Goal: Task Accomplishment & Management: Manage account settings

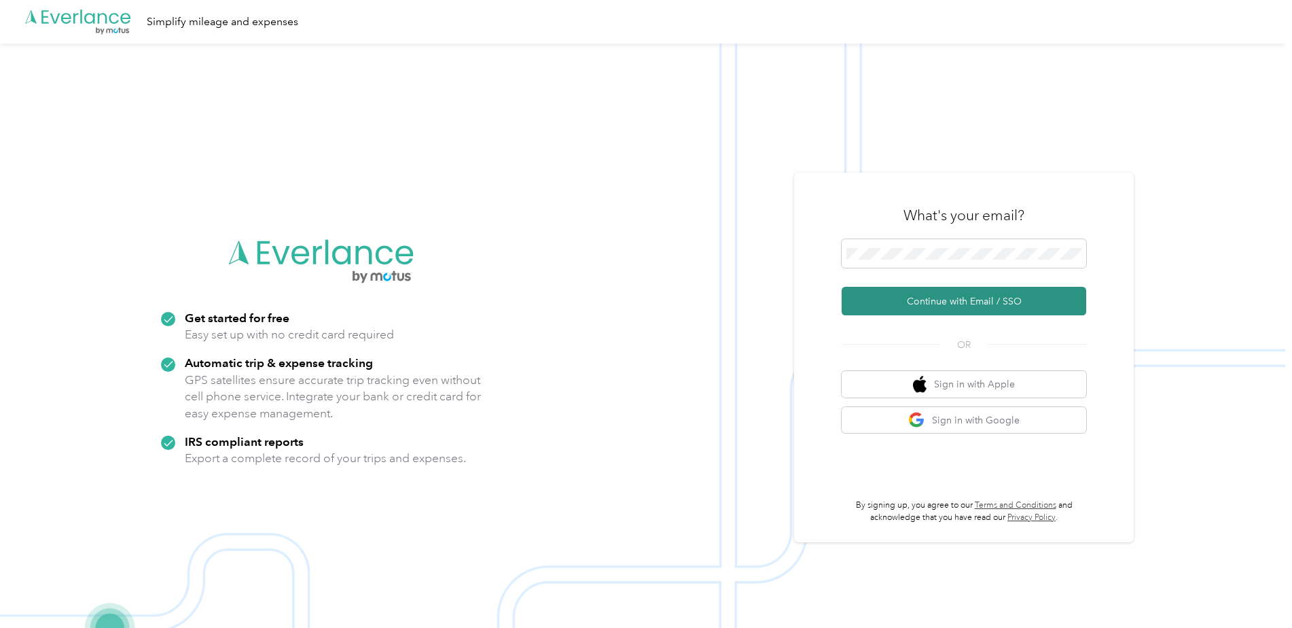
click at [951, 301] on button "Continue with Email / SSO" at bounding box center [964, 301] width 245 height 29
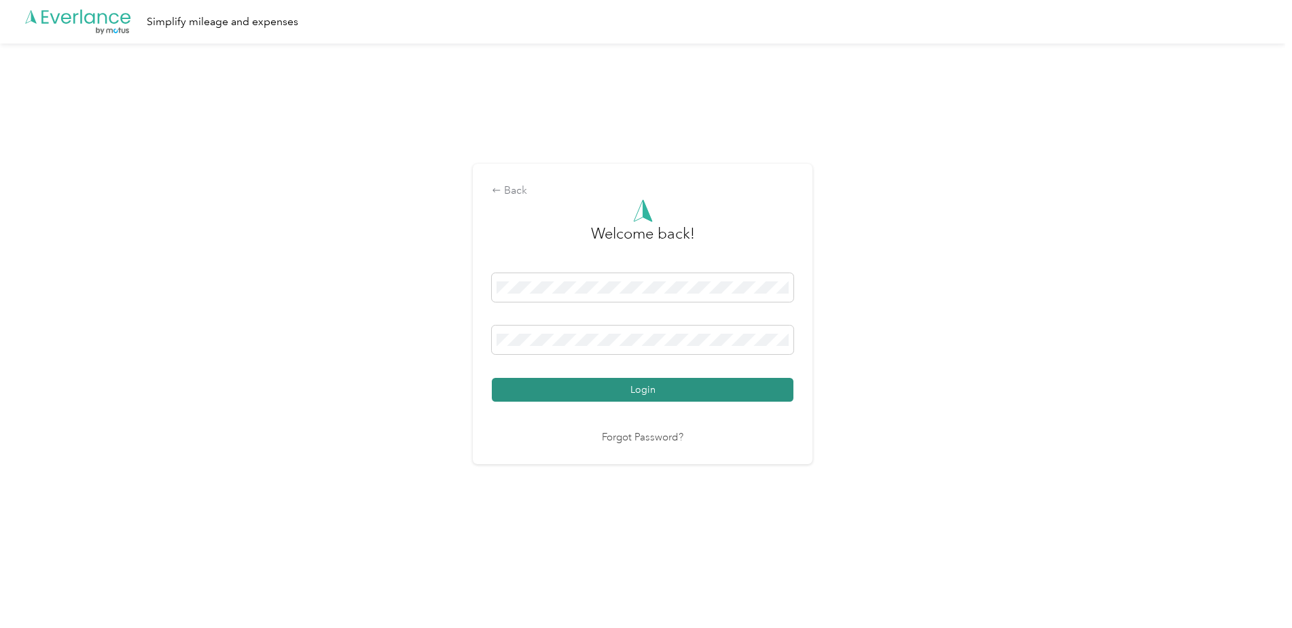
click at [650, 385] on button "Login" at bounding box center [643, 390] width 302 height 24
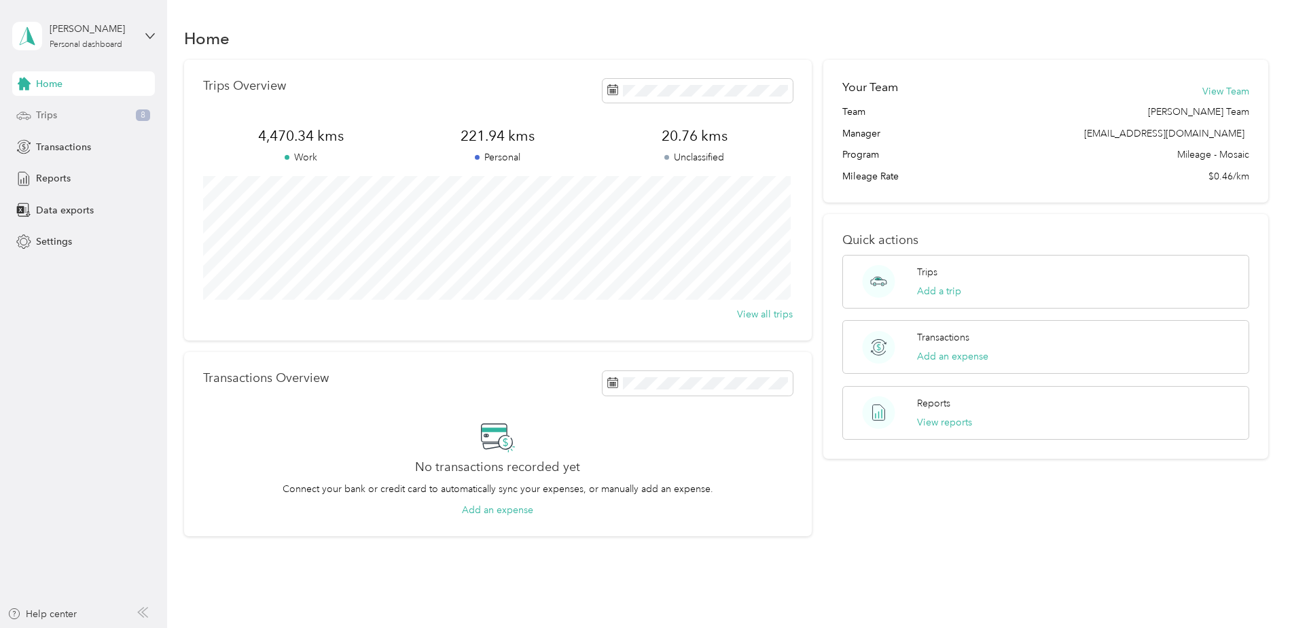
click at [43, 114] on span "Trips" at bounding box center [46, 115] width 21 height 14
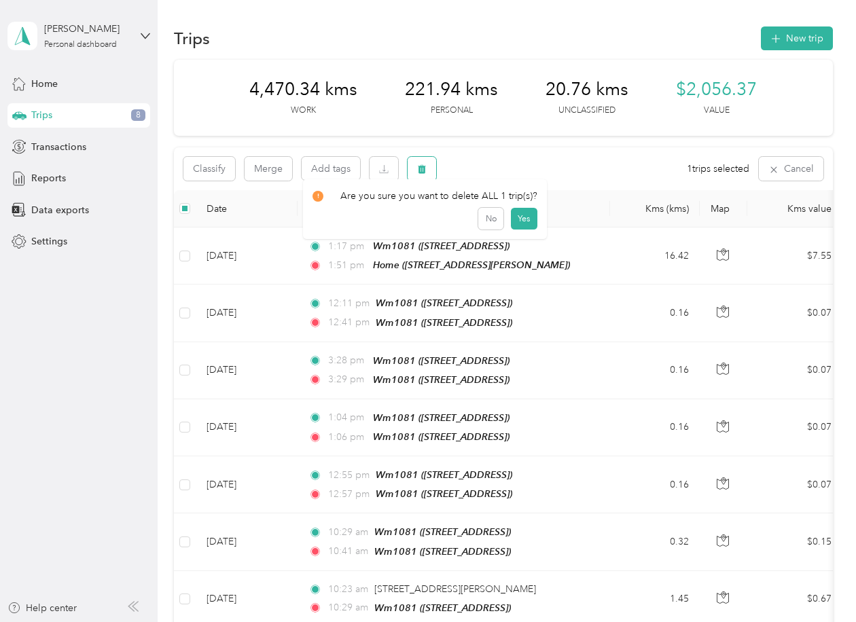
click at [419, 170] on icon "button" at bounding box center [422, 169] width 10 height 10
click at [520, 226] on button "Yes" at bounding box center [523, 226] width 27 height 22
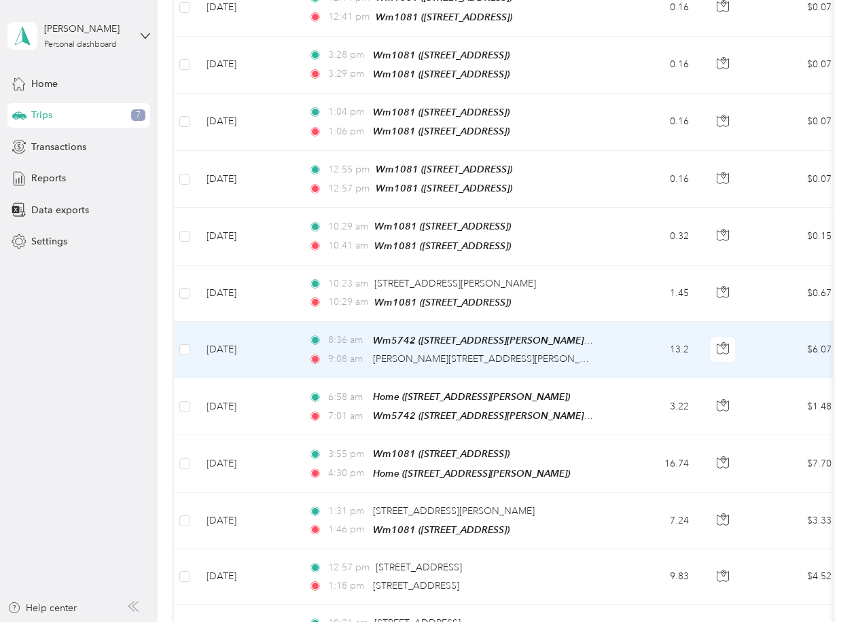
scroll to position [340, 0]
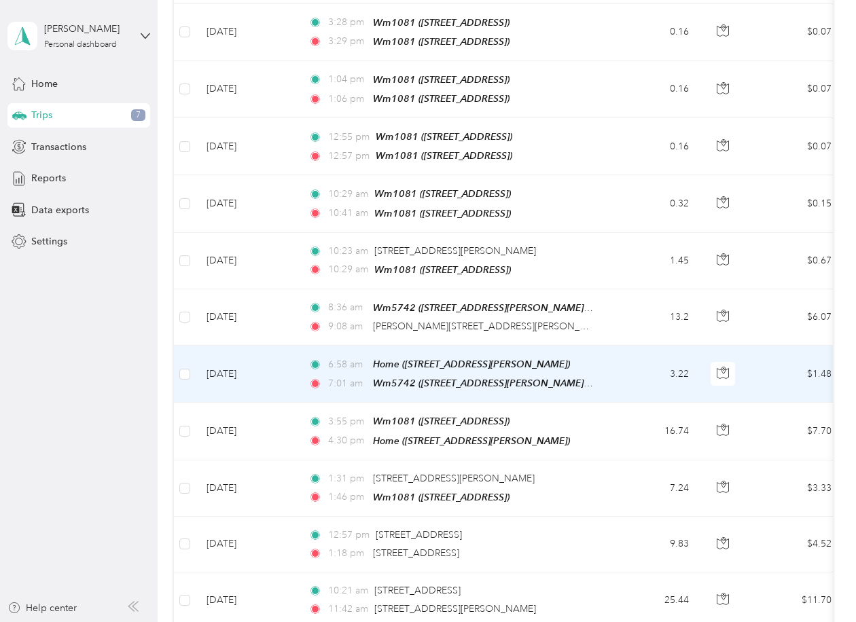
click at [224, 359] on td "[DATE]" at bounding box center [247, 374] width 102 height 57
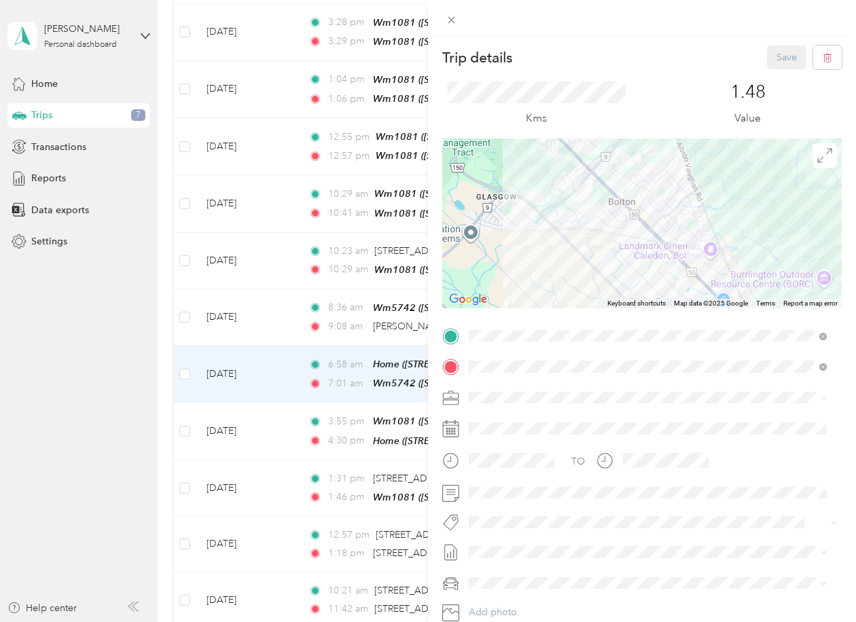
click at [518, 417] on span "[PERSON_NAME] [GEOGRAPHIC_DATA]" at bounding box center [562, 422] width 176 height 12
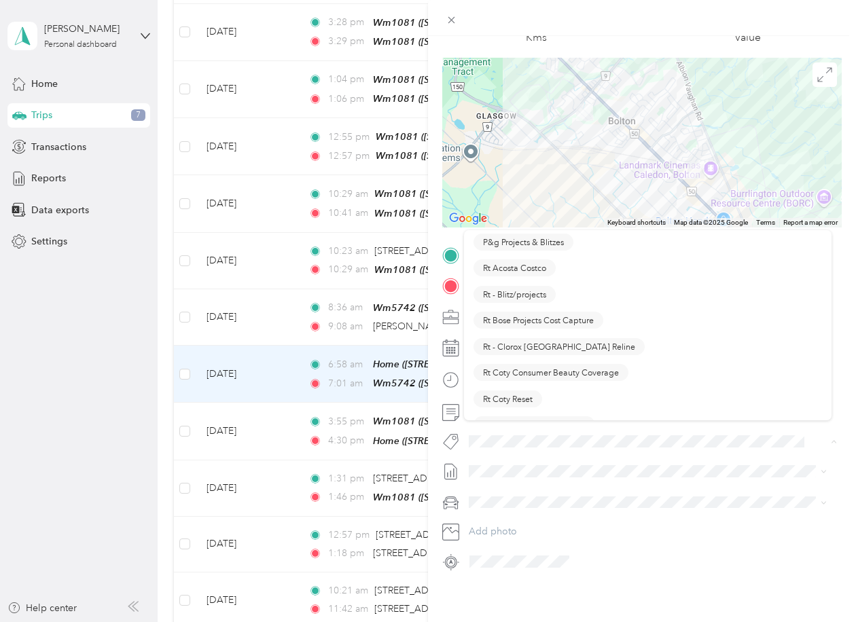
scroll to position [747, 0]
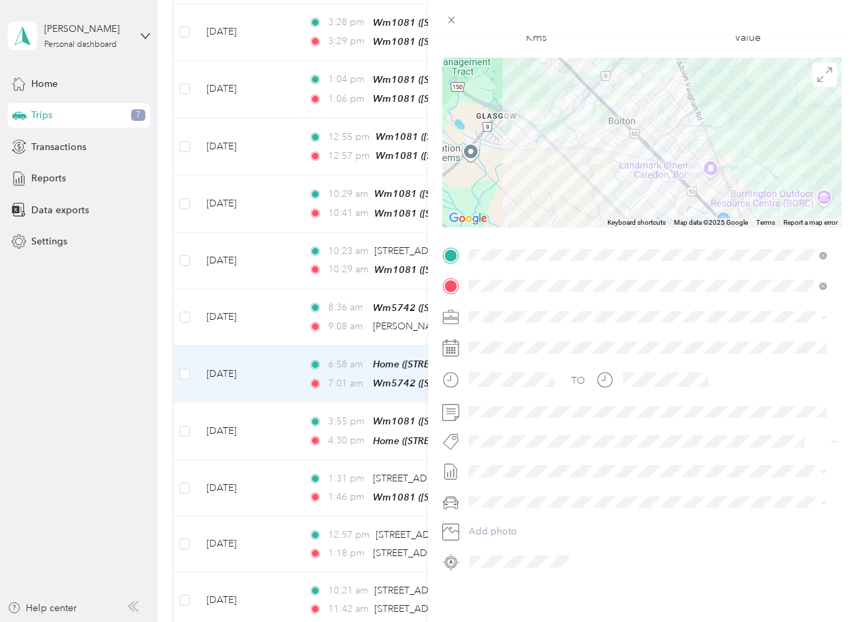
click at [519, 279] on span "P&g Continuity" at bounding box center [511, 281] width 57 height 12
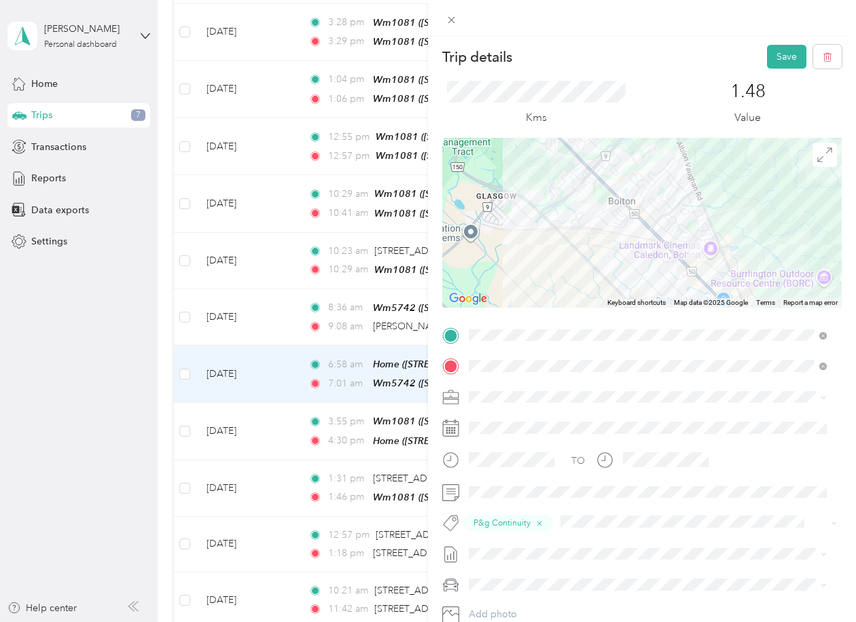
scroll to position [0, 0]
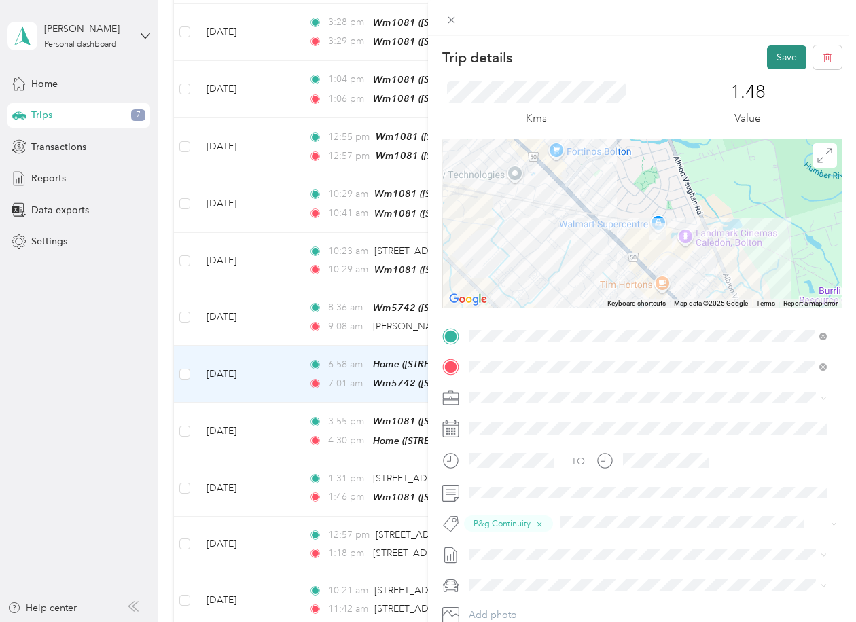
click at [773, 52] on button "Save" at bounding box center [786, 58] width 39 height 24
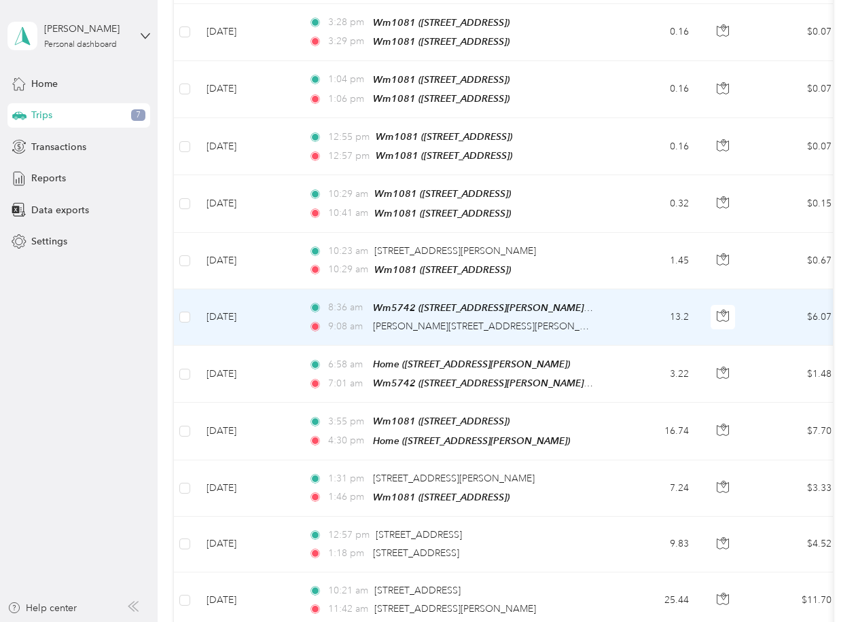
click at [234, 304] on td "[DATE]" at bounding box center [247, 317] width 102 height 56
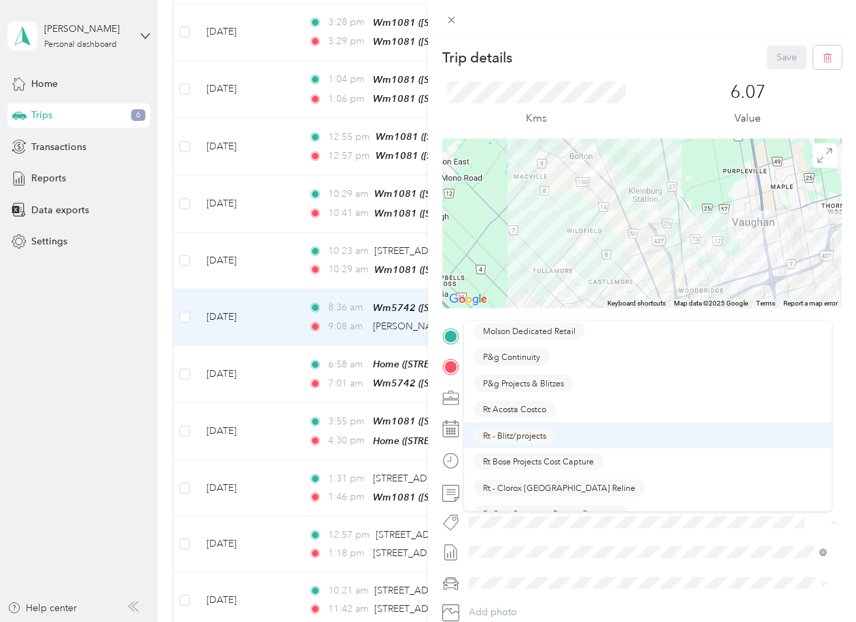
scroll to position [747, 0]
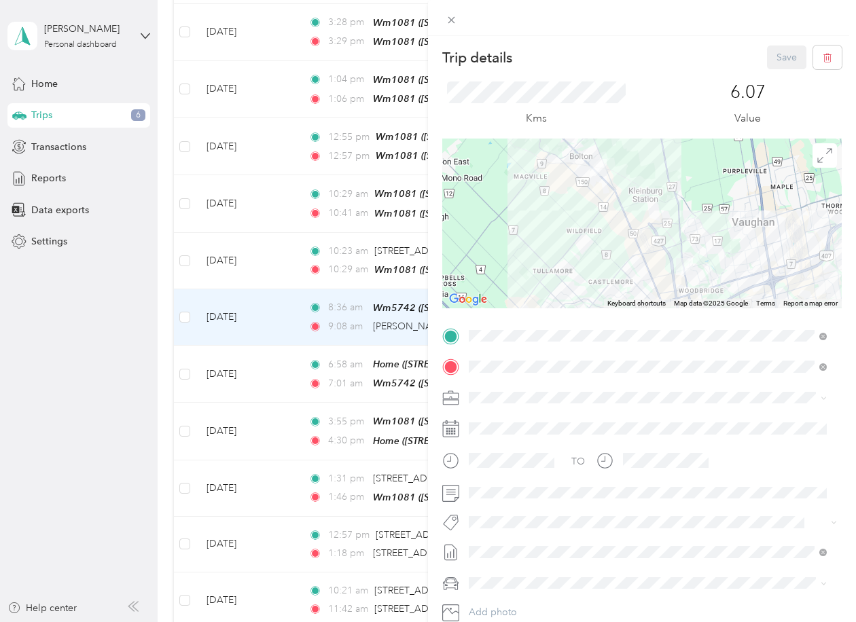
click at [523, 368] on span "P&g Continuity" at bounding box center [511, 367] width 57 height 12
click at [767, 57] on button "Save" at bounding box center [786, 58] width 39 height 24
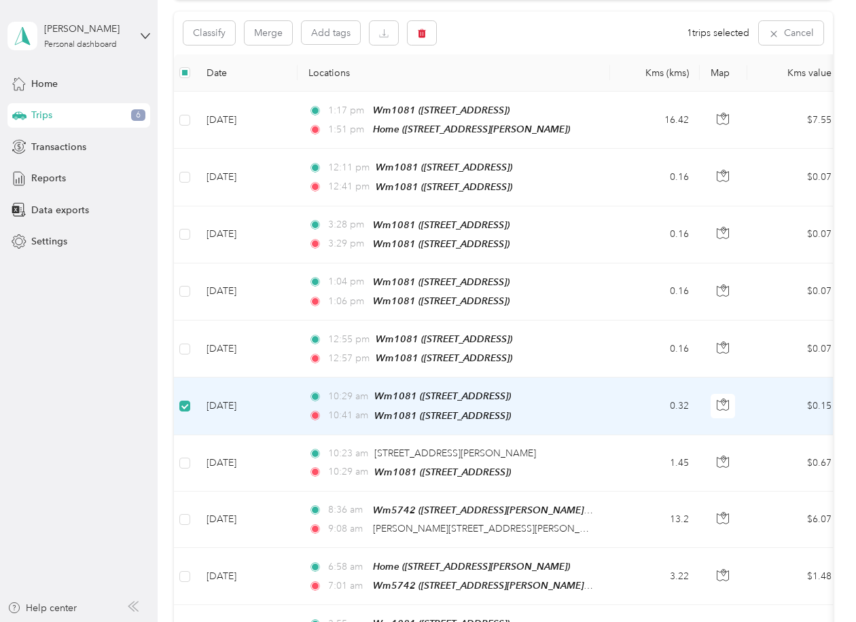
scroll to position [135, 0]
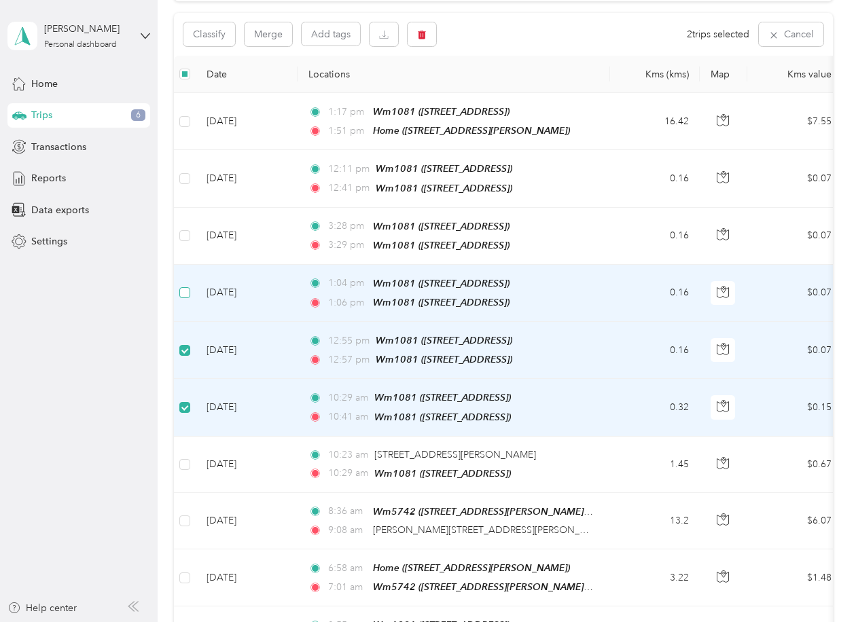
click at [184, 285] on label at bounding box center [184, 292] width 11 height 15
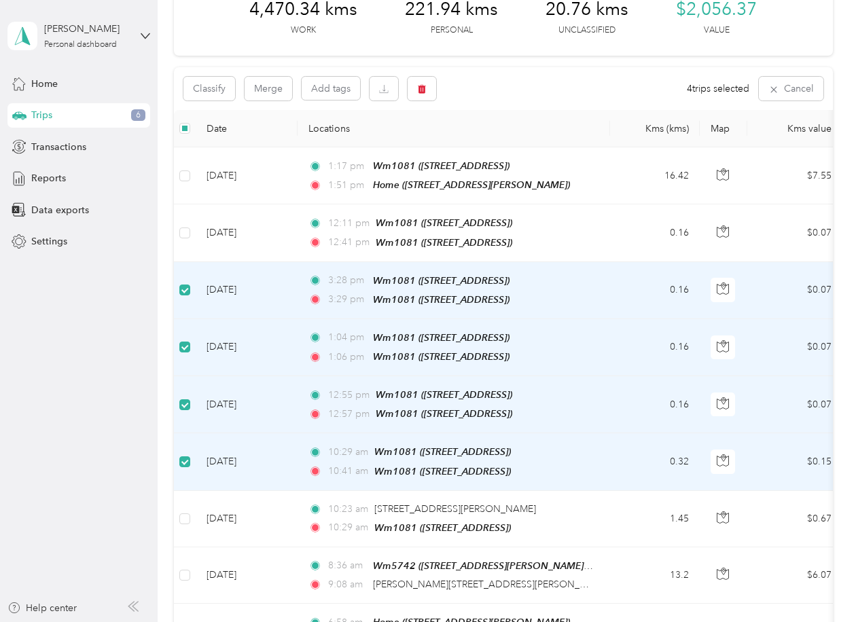
scroll to position [0, 0]
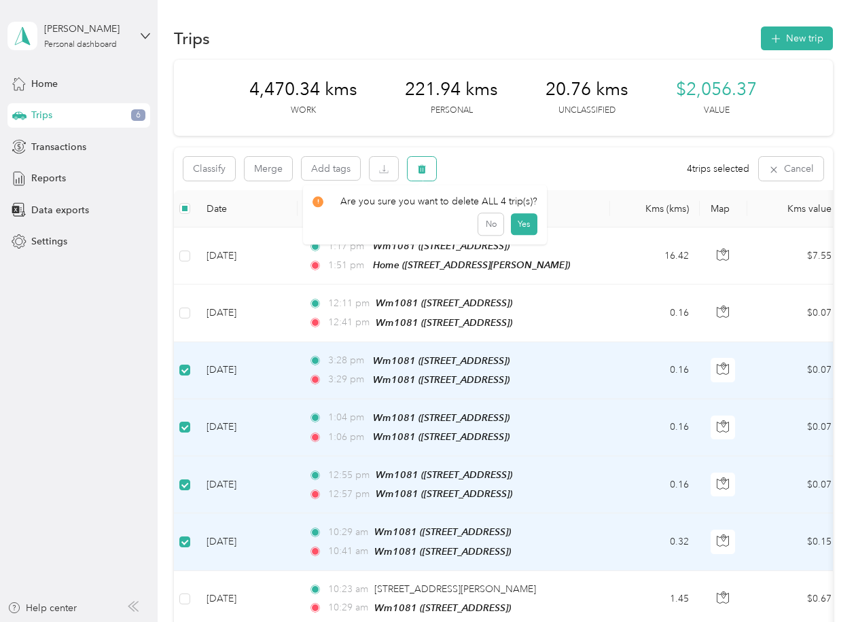
click at [419, 166] on icon "button" at bounding box center [422, 169] width 10 height 10
click at [516, 225] on button "Yes" at bounding box center [523, 226] width 27 height 22
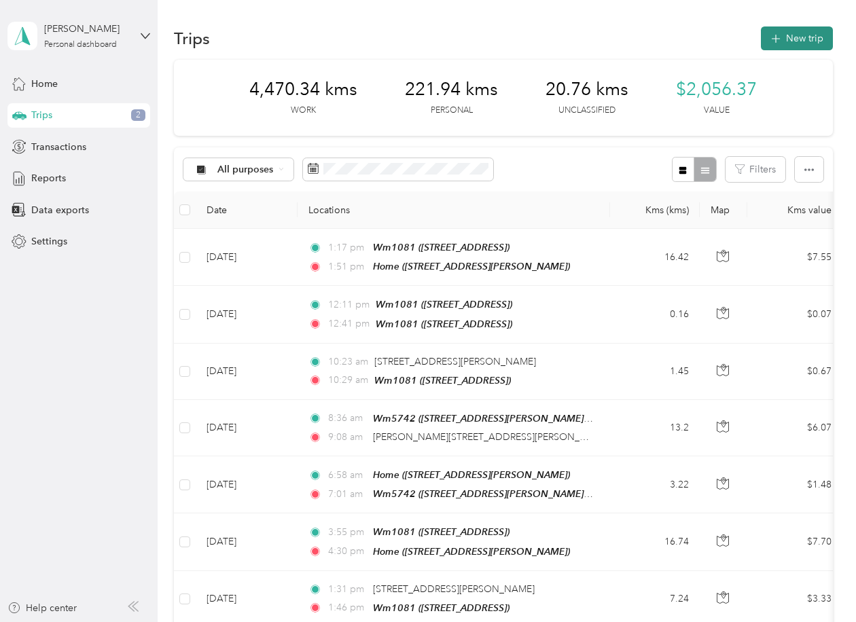
click at [793, 38] on button "New trip" at bounding box center [797, 39] width 72 height 24
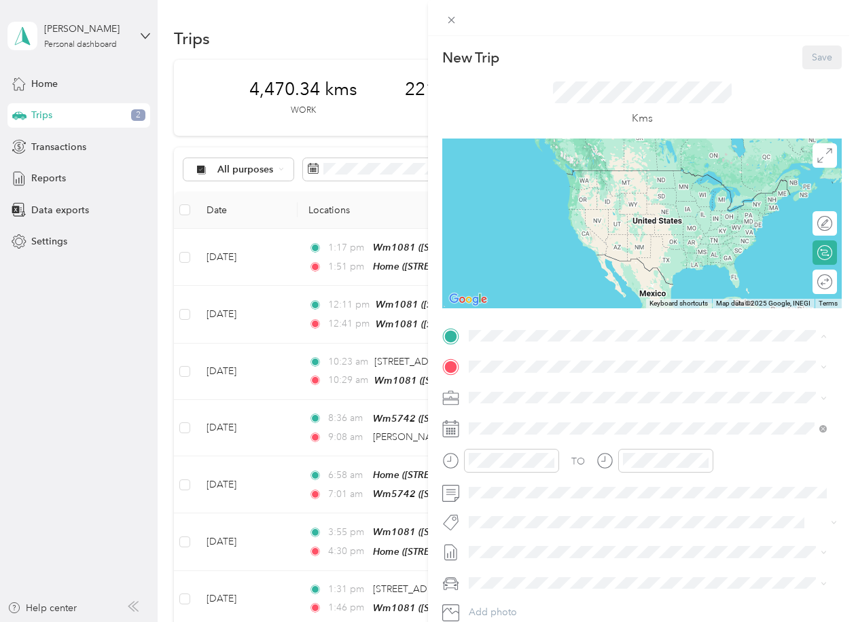
click at [516, 476] on div "Wm1081 [STREET_ADDRESS]" at bounding box center [538, 484] width 86 height 29
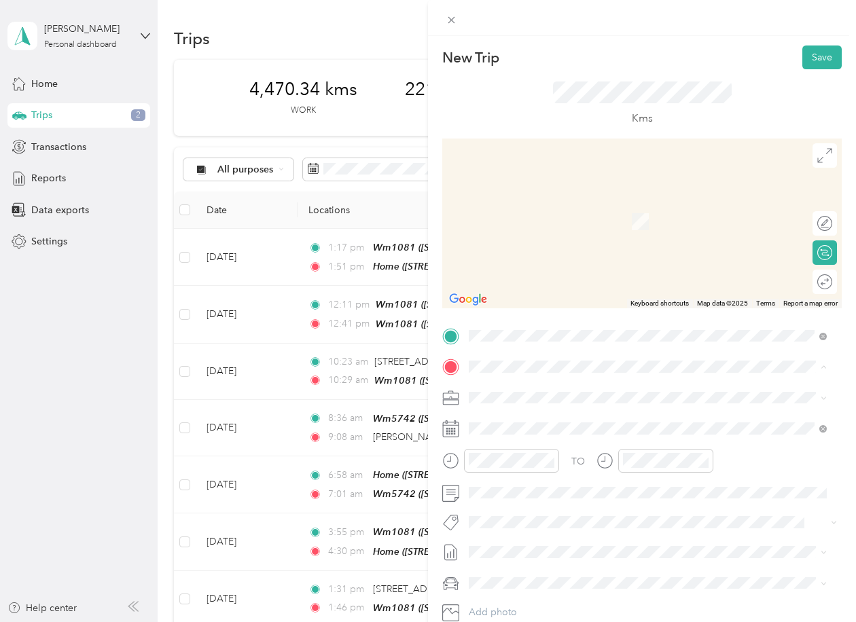
click at [487, 423] on icon at bounding box center [481, 429] width 14 height 14
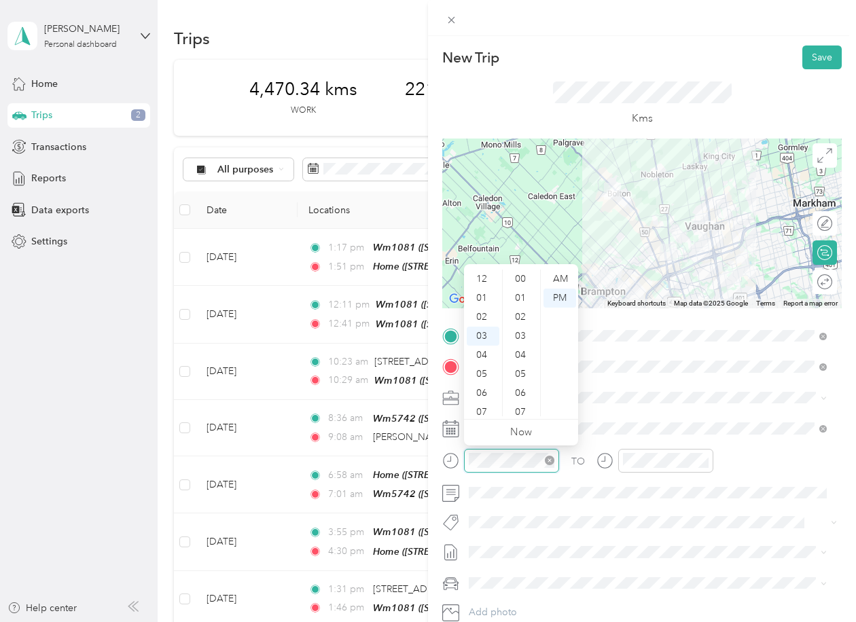
scroll to position [647, 0]
click at [482, 298] on div "04" at bounding box center [483, 298] width 33 height 19
click at [525, 276] on div "00" at bounding box center [522, 279] width 33 height 19
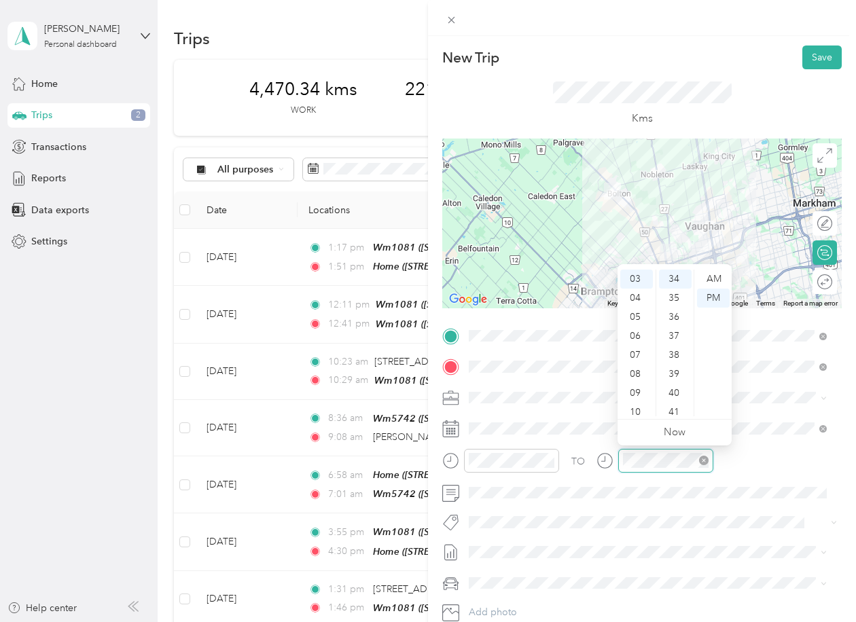
scroll to position [647, 0]
click at [641, 293] on div "04" at bounding box center [636, 298] width 33 height 19
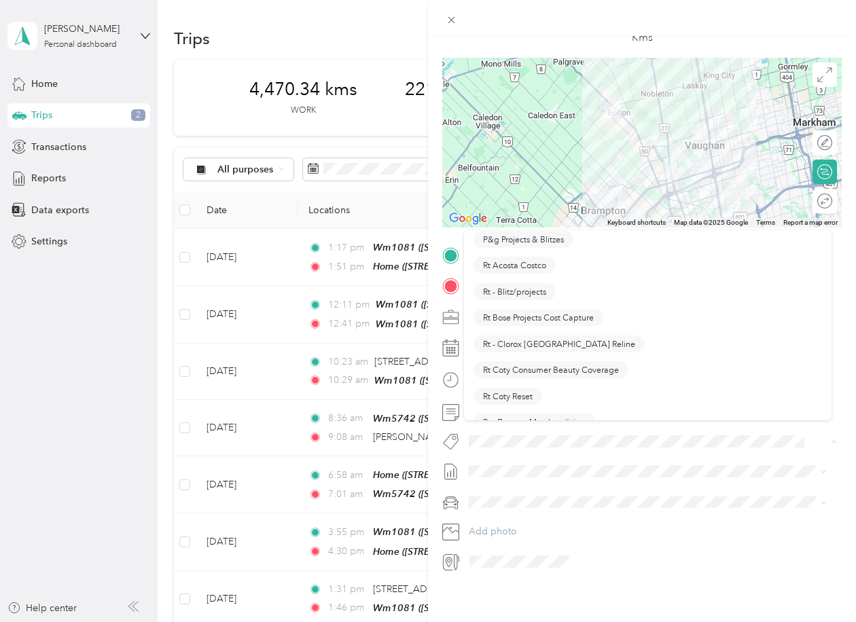
scroll to position [747, 0]
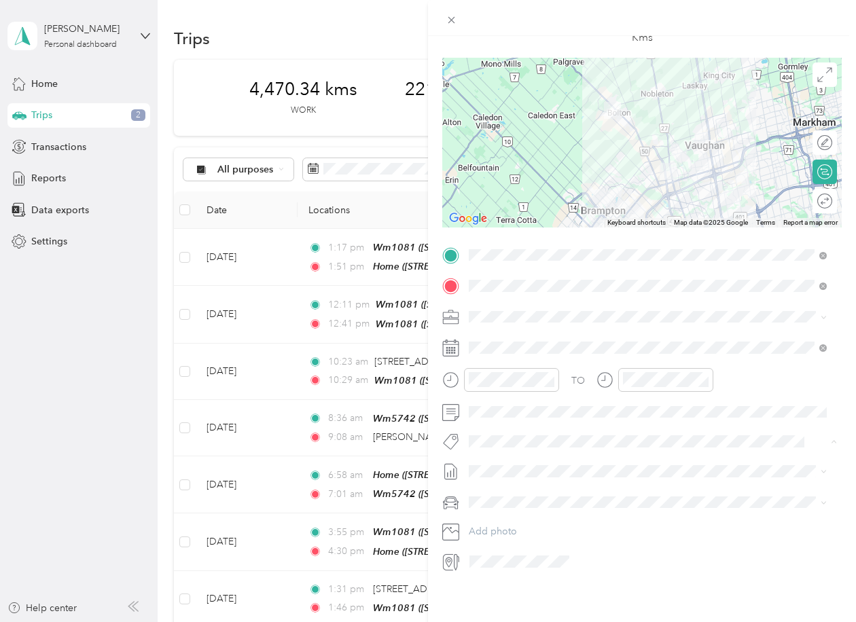
click at [525, 277] on span "P&g Continuity" at bounding box center [511, 281] width 57 height 12
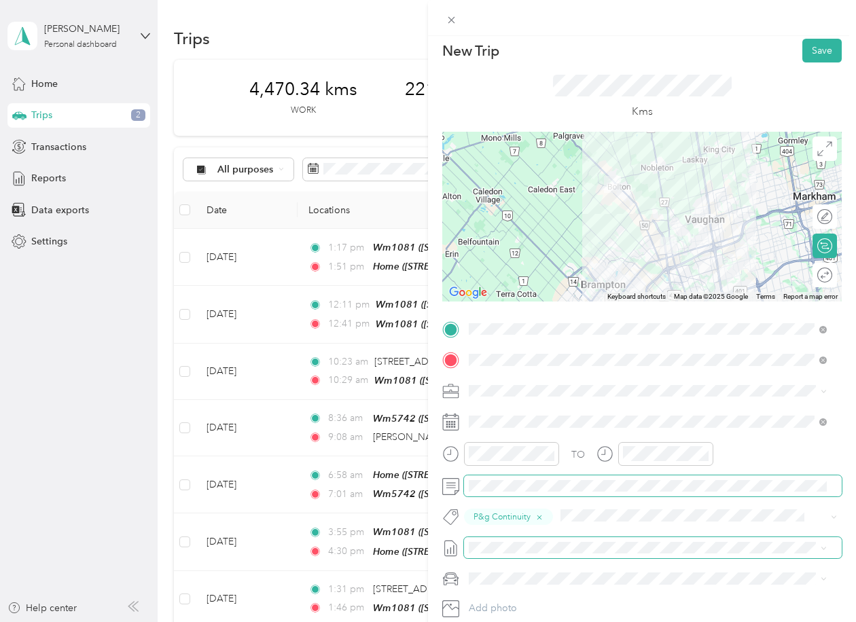
scroll to position [0, 0]
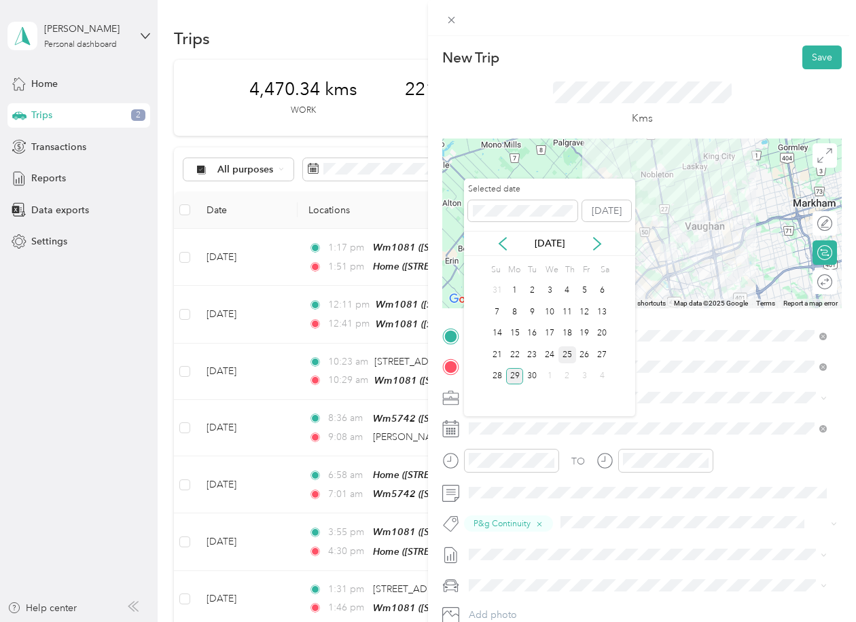
click at [565, 354] on div "25" at bounding box center [568, 355] width 18 height 17
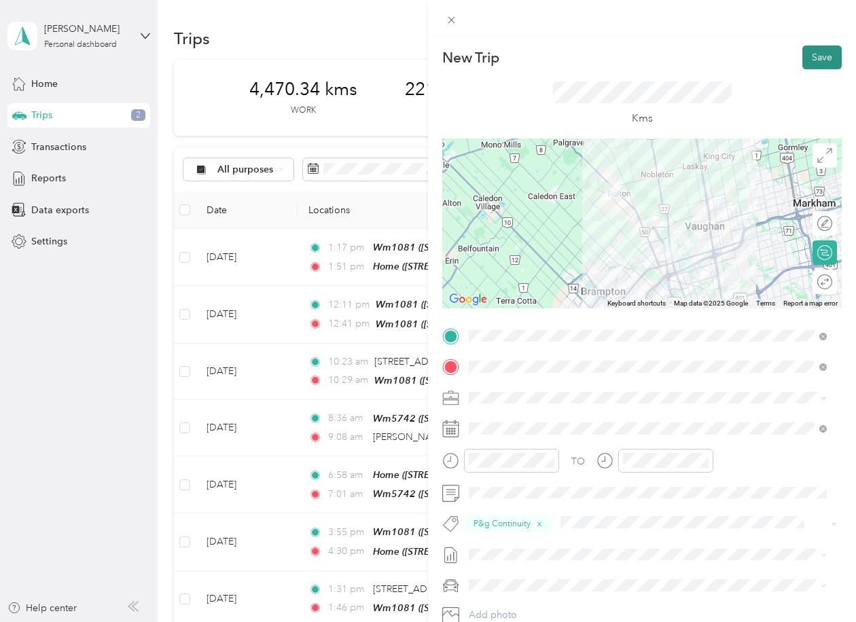
click at [808, 54] on button "Save" at bounding box center [822, 58] width 39 height 24
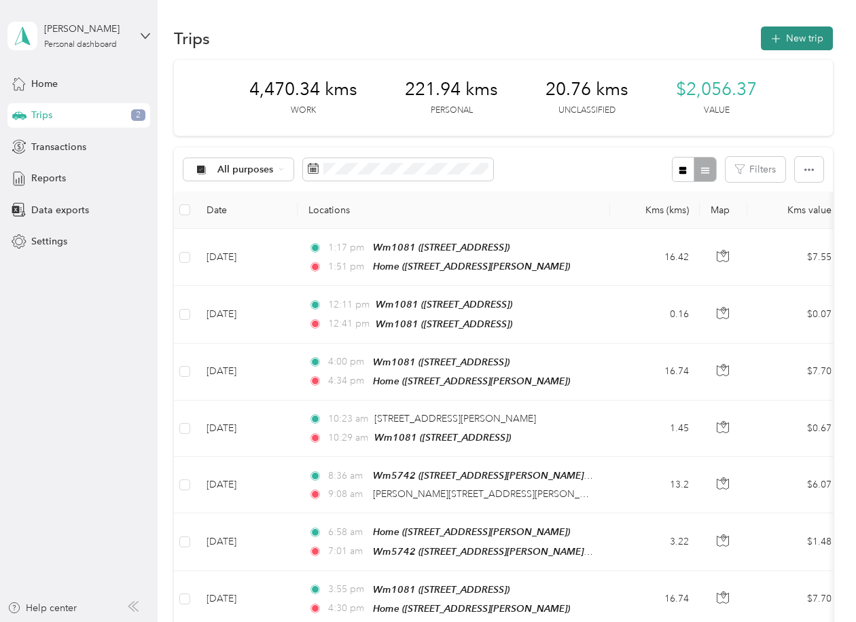
click at [800, 38] on button "New trip" at bounding box center [797, 39] width 72 height 24
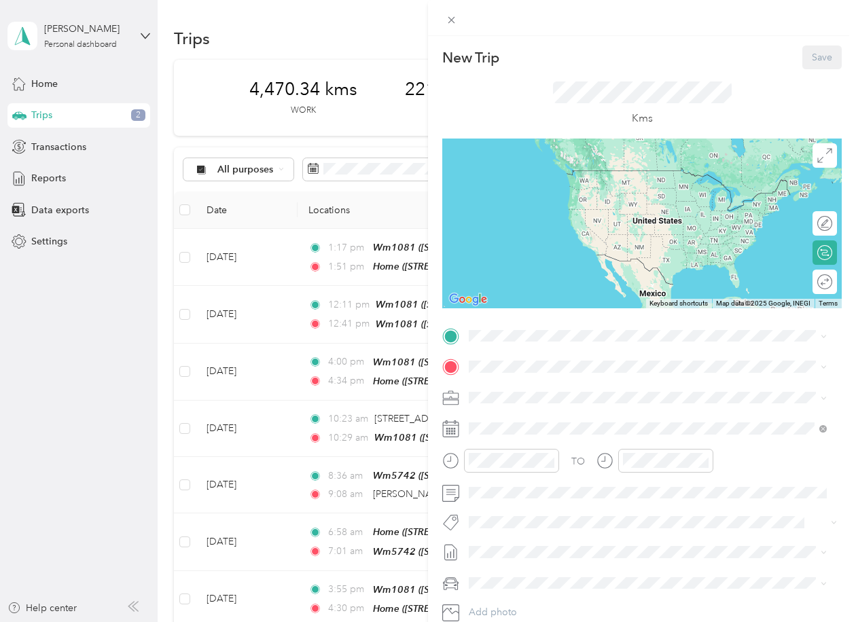
click at [511, 381] on div "Home [STREET_ADDRESS][PERSON_NAME]" at bounding box center [648, 392] width 349 height 33
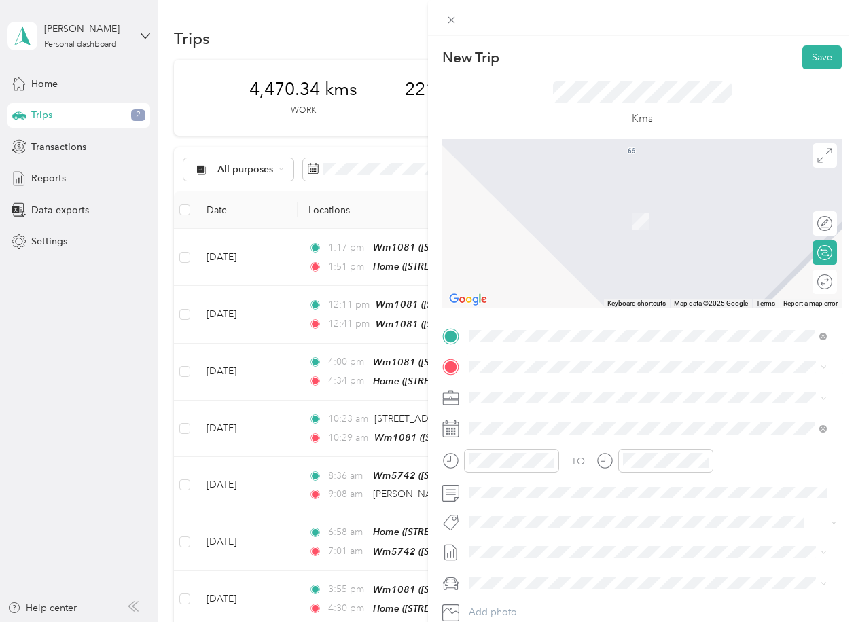
click at [492, 466] on div "Wm5742 [STREET_ADDRESS][PERSON_NAME][PERSON_NAME]" at bounding box center [648, 465] width 349 height 33
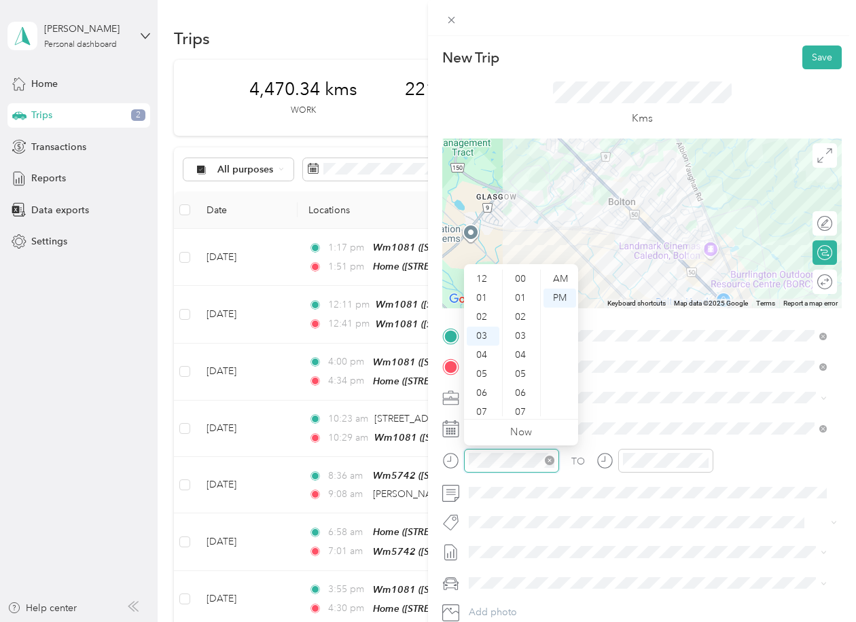
scroll to position [57, 0]
click at [557, 278] on div "AM" at bounding box center [560, 279] width 33 height 19
click at [485, 393] on div "09" at bounding box center [483, 393] width 33 height 19
click at [520, 361] on div "45" at bounding box center [522, 363] width 33 height 19
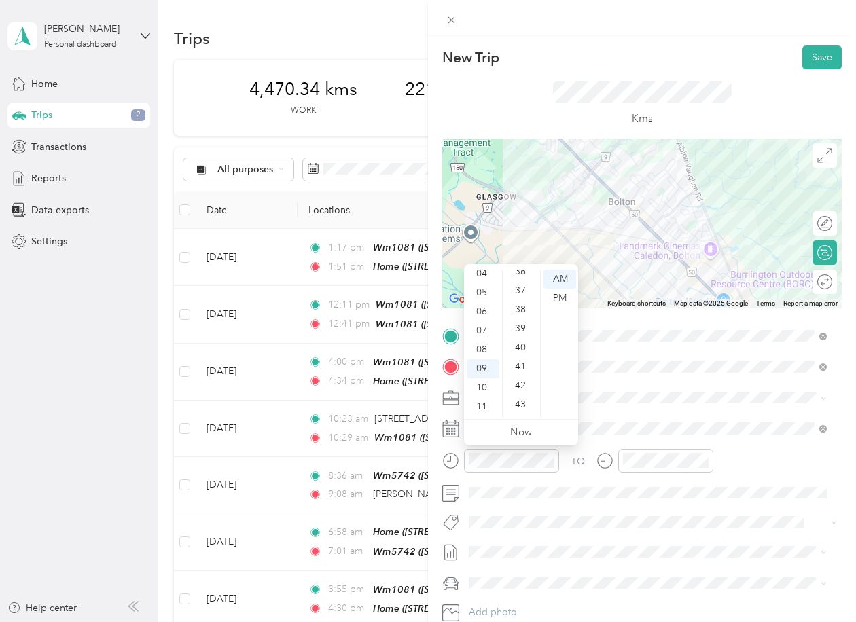
scroll to position [652, 0]
click at [520, 289] on div "35" at bounding box center [522, 292] width 33 height 19
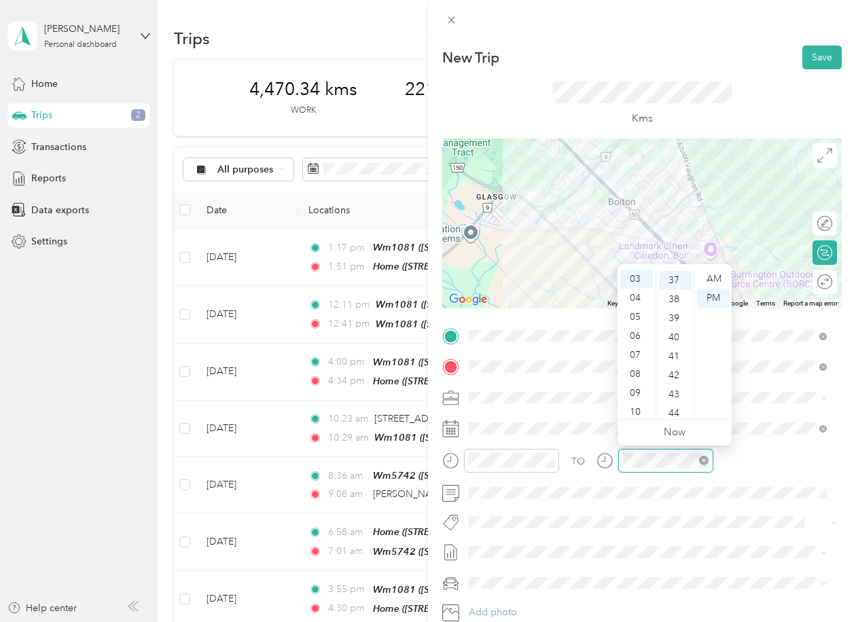
scroll to position [704, 0]
click at [714, 277] on div "AM" at bounding box center [713, 279] width 33 height 19
click at [636, 394] on div "09" at bounding box center [636, 393] width 33 height 19
click at [674, 359] on div "45" at bounding box center [675, 363] width 33 height 19
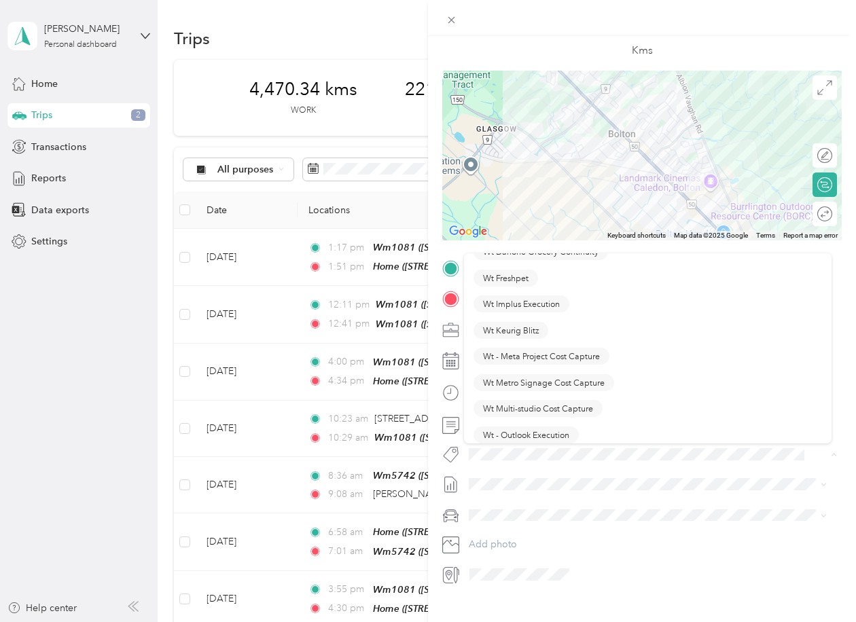
scroll to position [1903, 0]
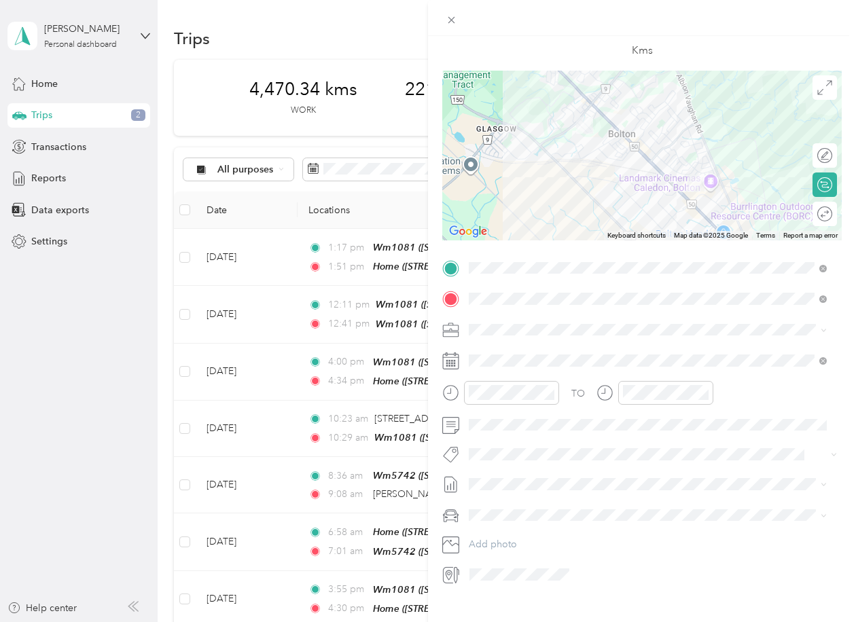
click at [550, 351] on span "Wt Multi-studio Cost Capture" at bounding box center [538, 348] width 110 height 12
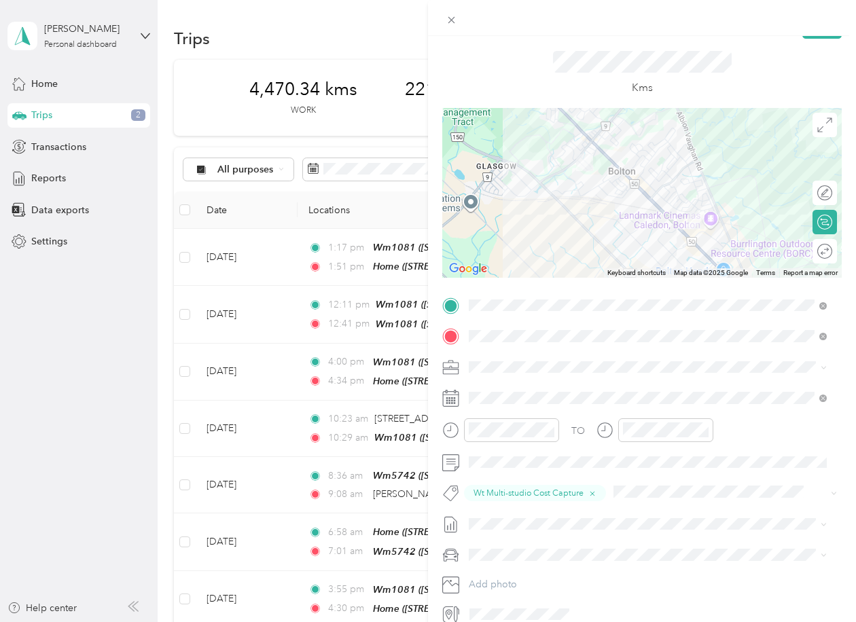
scroll to position [0, 0]
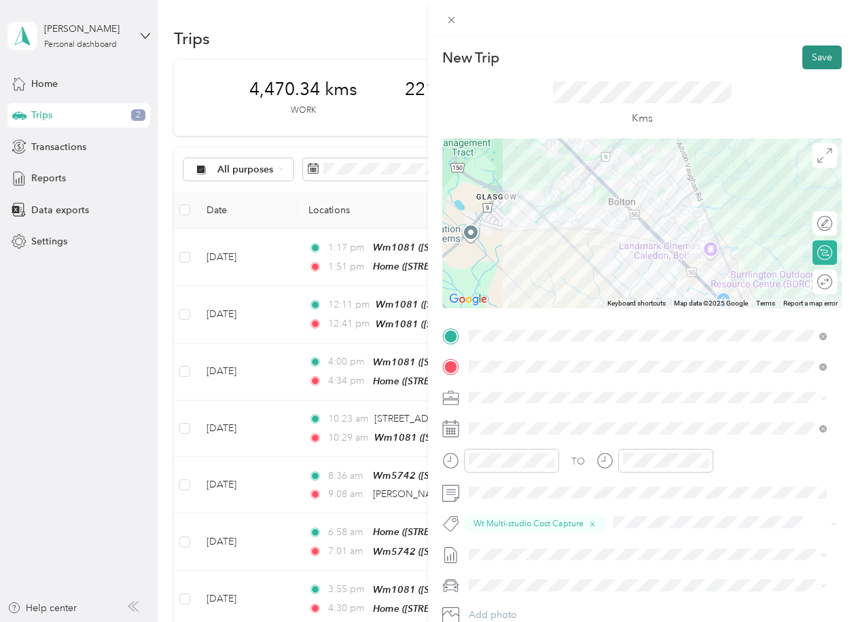
click at [807, 52] on button "Save" at bounding box center [822, 58] width 39 height 24
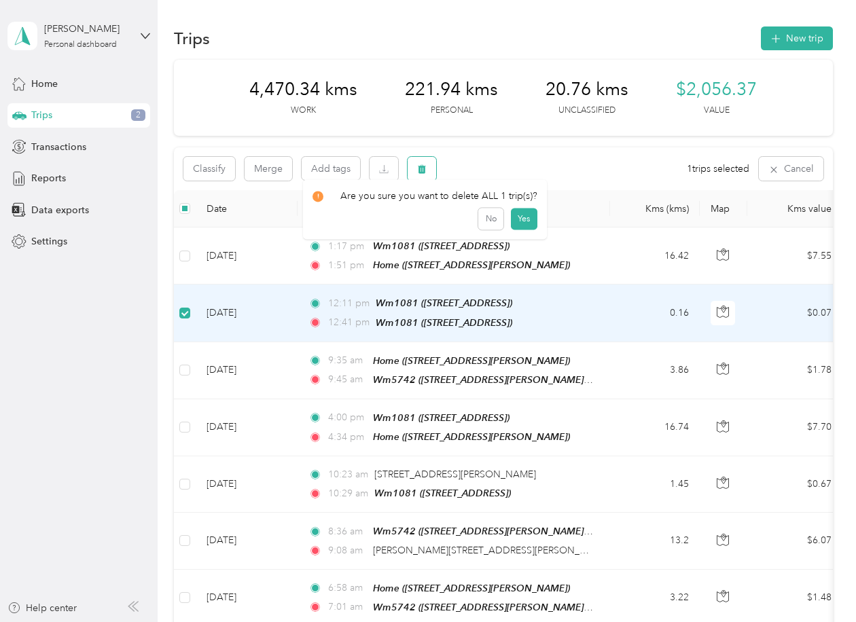
click at [426, 164] on icon "button" at bounding box center [422, 169] width 10 height 10
click at [518, 227] on button "Yes" at bounding box center [523, 226] width 27 height 22
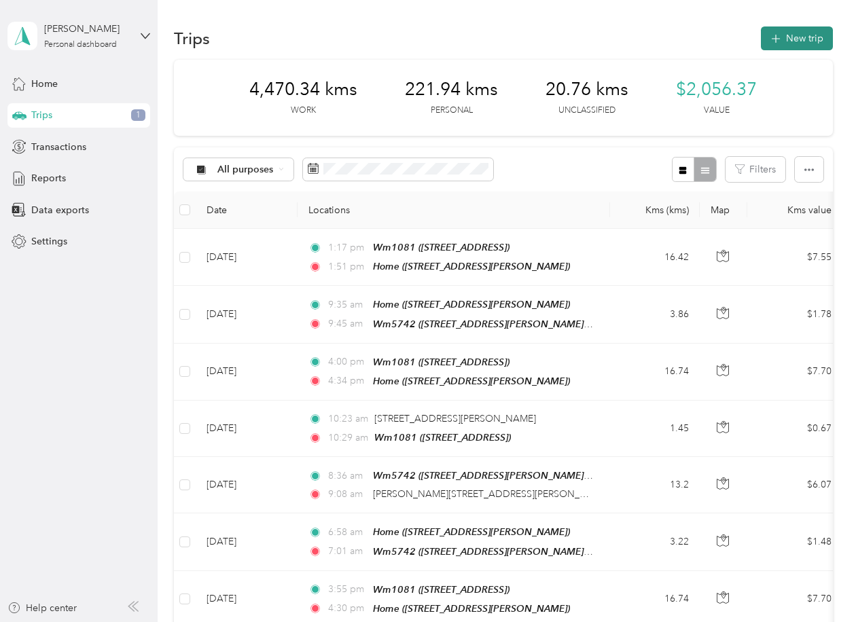
click at [792, 35] on button "New trip" at bounding box center [797, 39] width 72 height 24
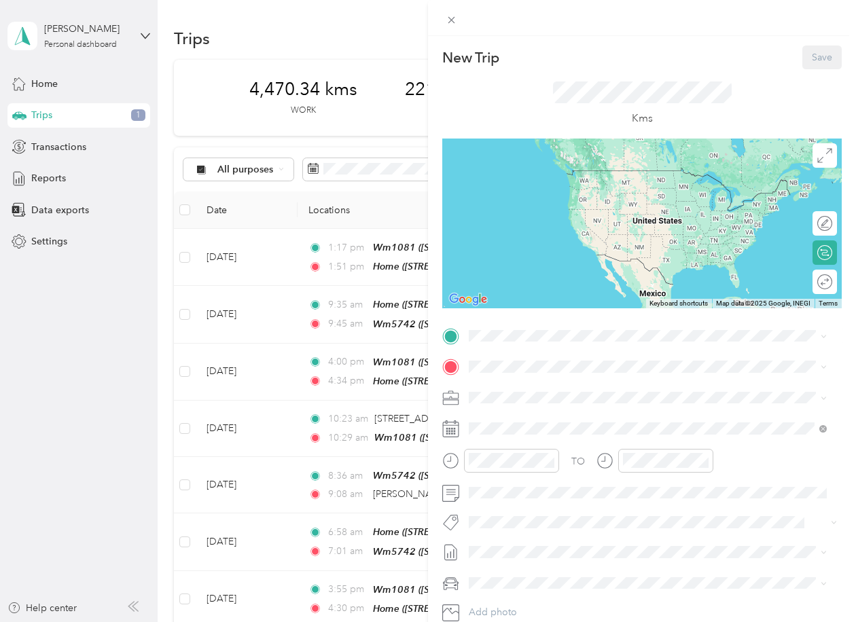
click at [521, 431] on div "Wm5742 [STREET_ADDRESS][PERSON_NAME][PERSON_NAME]" at bounding box center [613, 441] width 237 height 29
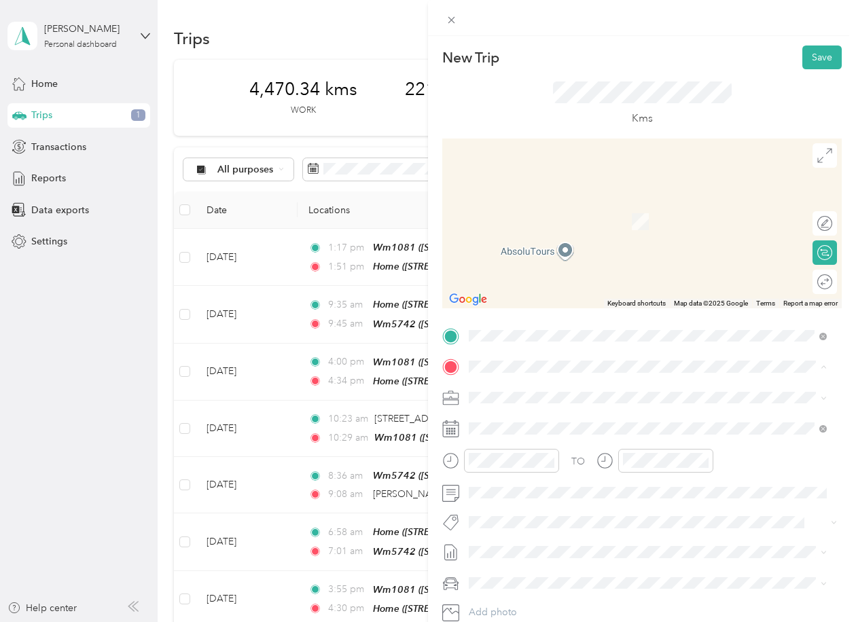
click at [482, 511] on icon at bounding box center [481, 515] width 14 height 14
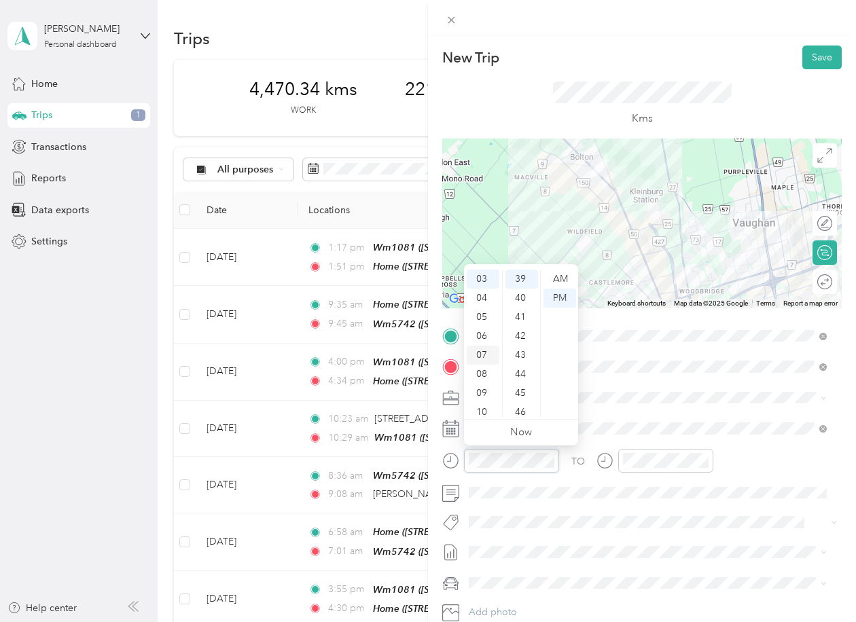
scroll to position [82, 0]
click at [481, 408] on div "11" at bounding box center [483, 407] width 33 height 19
click at [521, 275] on div "00" at bounding box center [522, 279] width 33 height 19
click at [561, 278] on div "AM" at bounding box center [560, 279] width 33 height 19
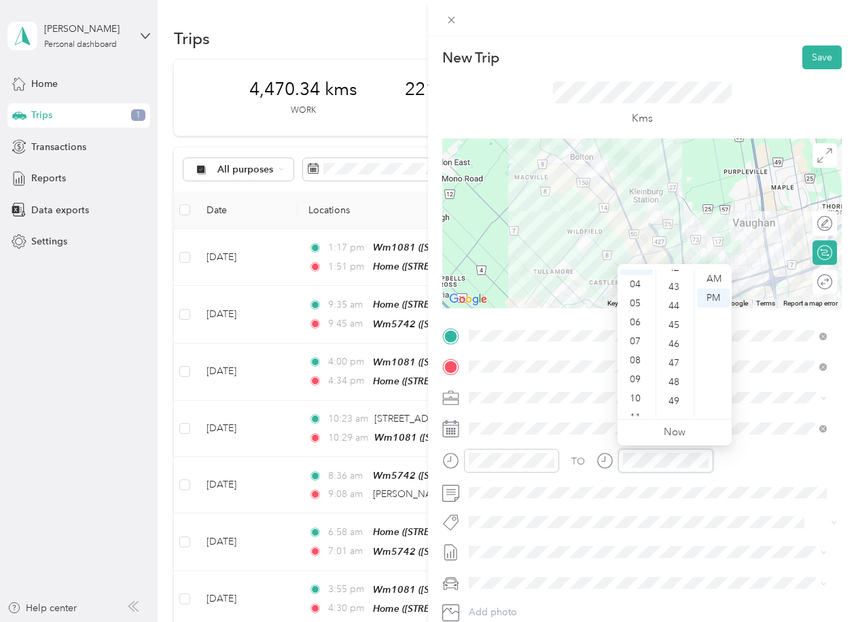
scroll to position [82, 0]
click at [633, 406] on div "11" at bounding box center [636, 407] width 33 height 19
click at [674, 338] on div "35" at bounding box center [675, 339] width 33 height 19
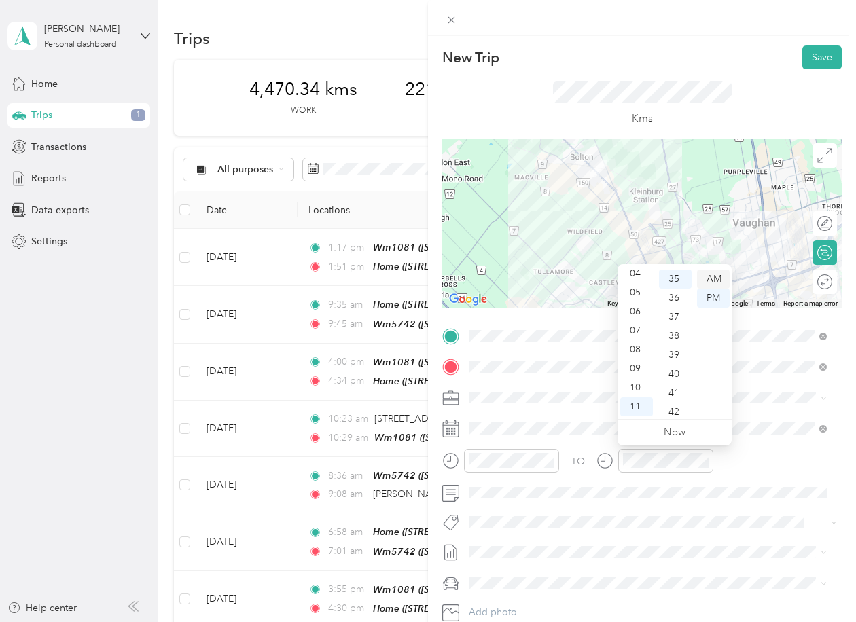
click at [712, 281] on div "AM" at bounding box center [713, 279] width 33 height 19
click at [715, 275] on div "AM" at bounding box center [713, 279] width 33 height 19
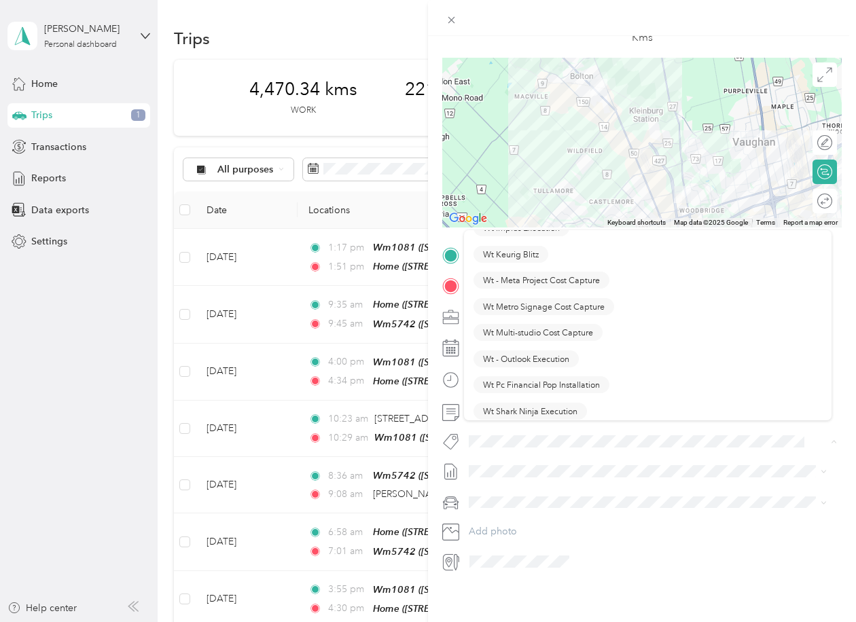
scroll to position [1903, 0]
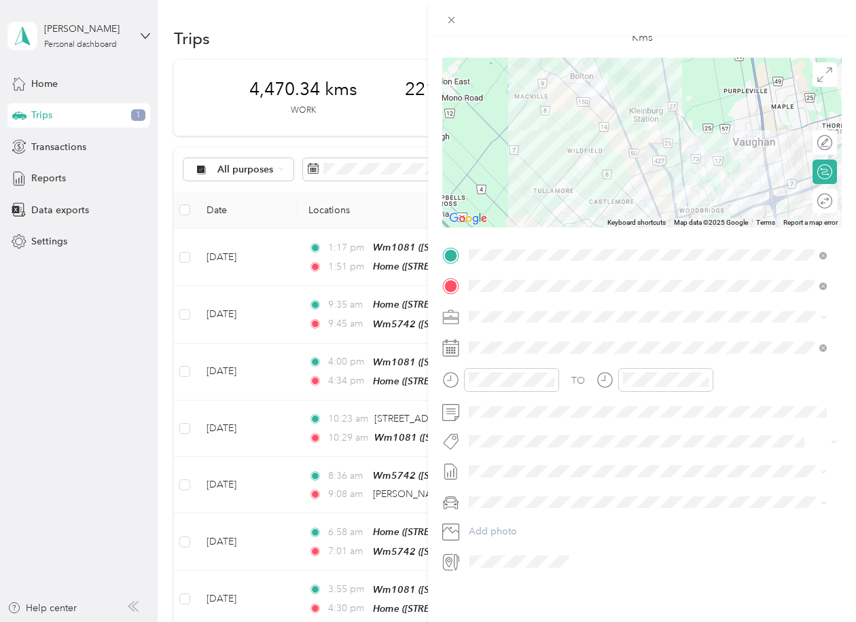
click at [529, 330] on button "Wt Multi-studio Cost Capture" at bounding box center [538, 328] width 129 height 17
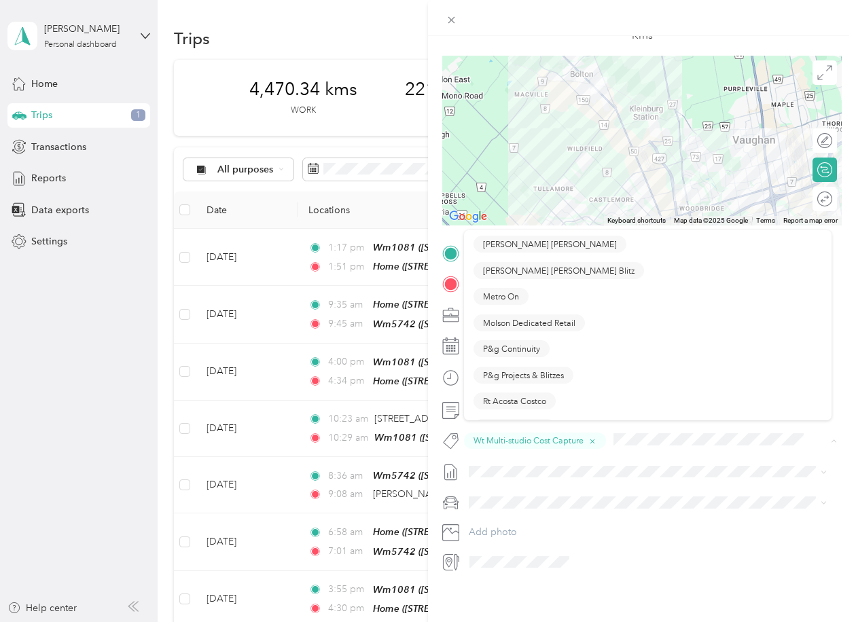
scroll to position [747, 0]
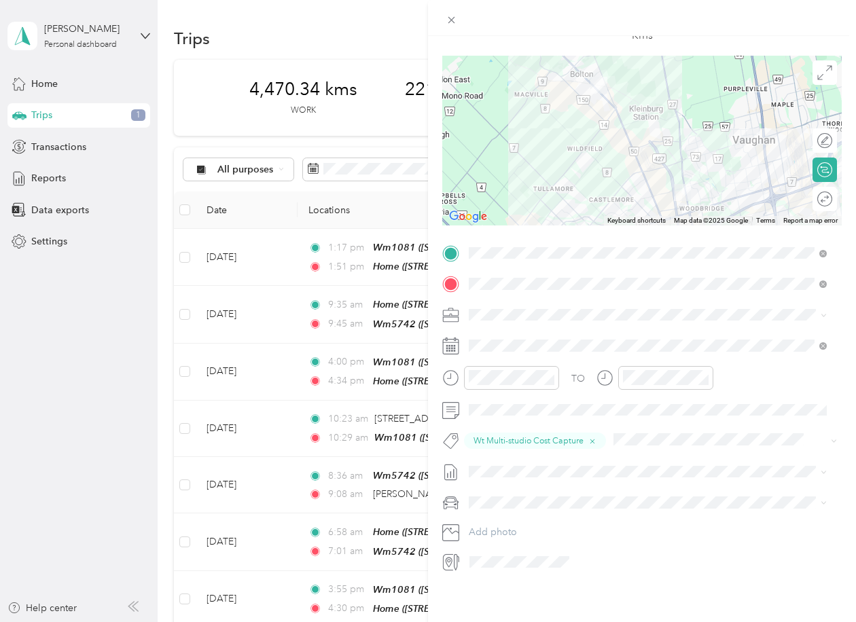
click at [523, 302] on span "P&g Projects & Blitzes" at bounding box center [523, 301] width 81 height 12
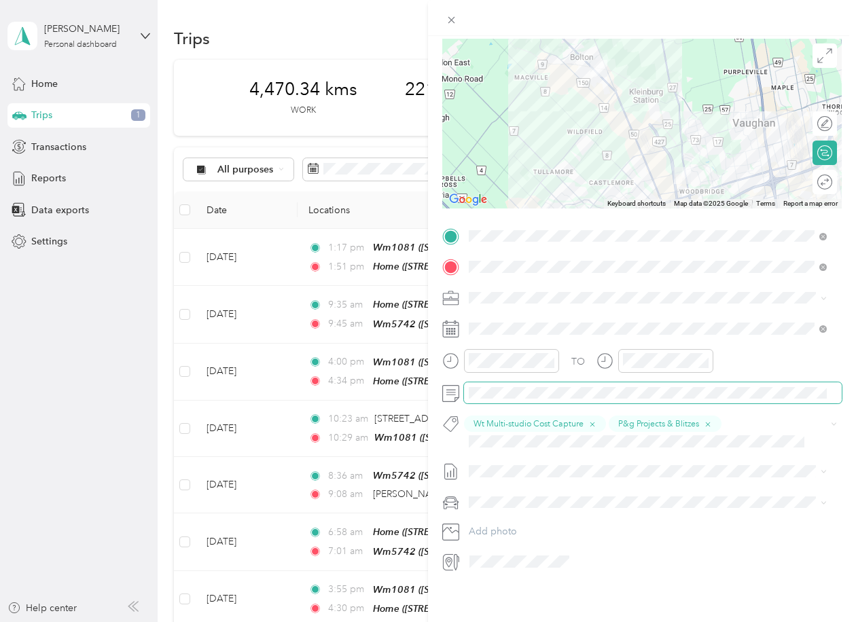
scroll to position [0, 0]
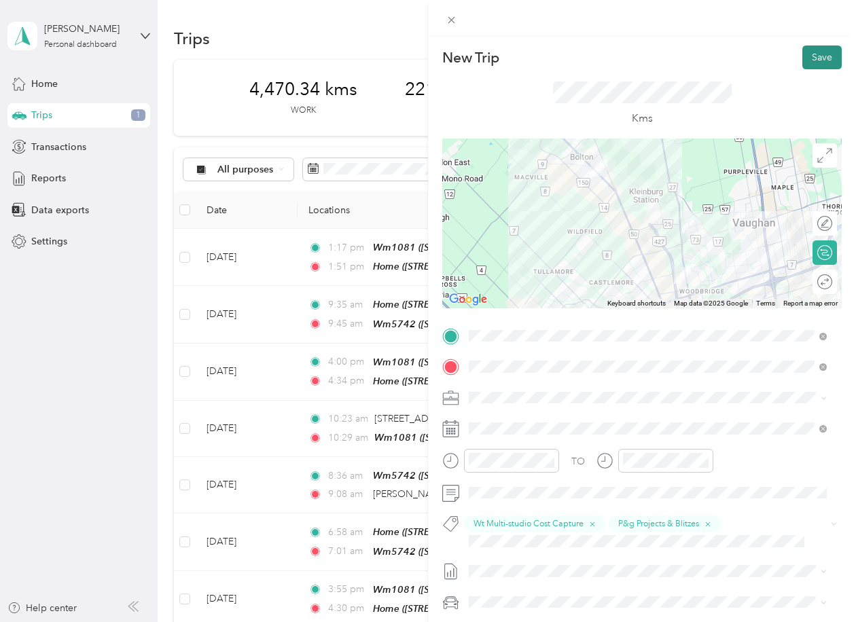
click at [815, 54] on button "Save" at bounding box center [822, 58] width 39 height 24
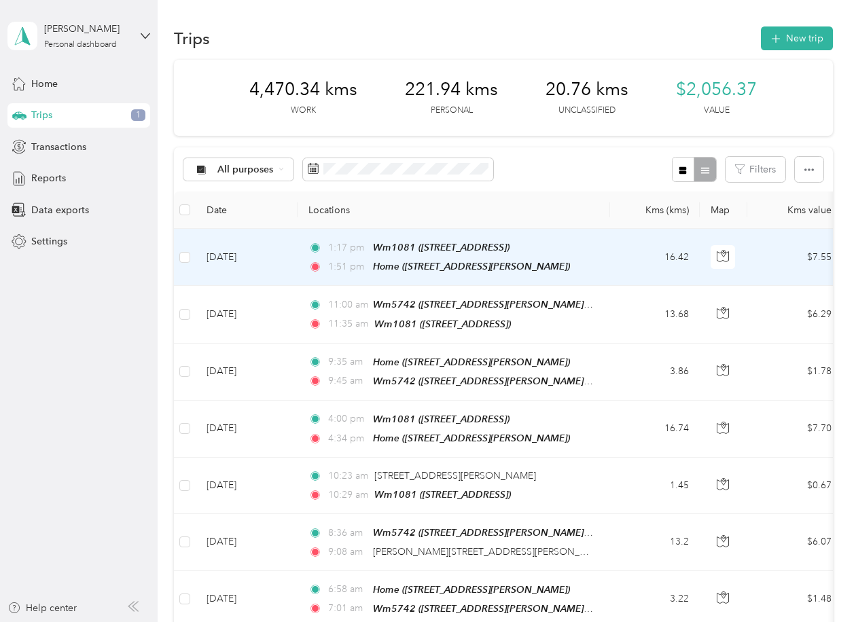
click at [232, 248] on td "[DATE]" at bounding box center [247, 257] width 102 height 57
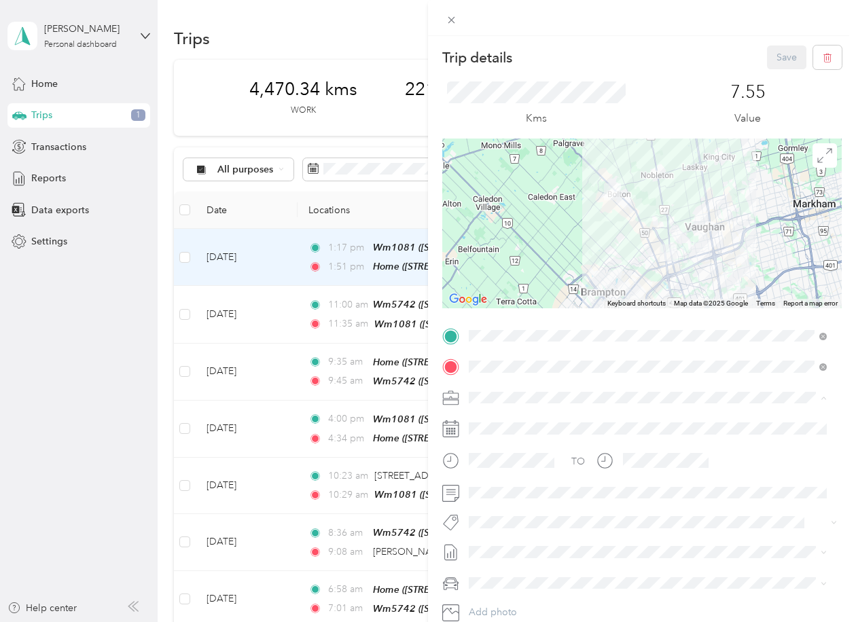
click at [505, 418] on span "[PERSON_NAME] [GEOGRAPHIC_DATA]" at bounding box center [562, 422] width 176 height 12
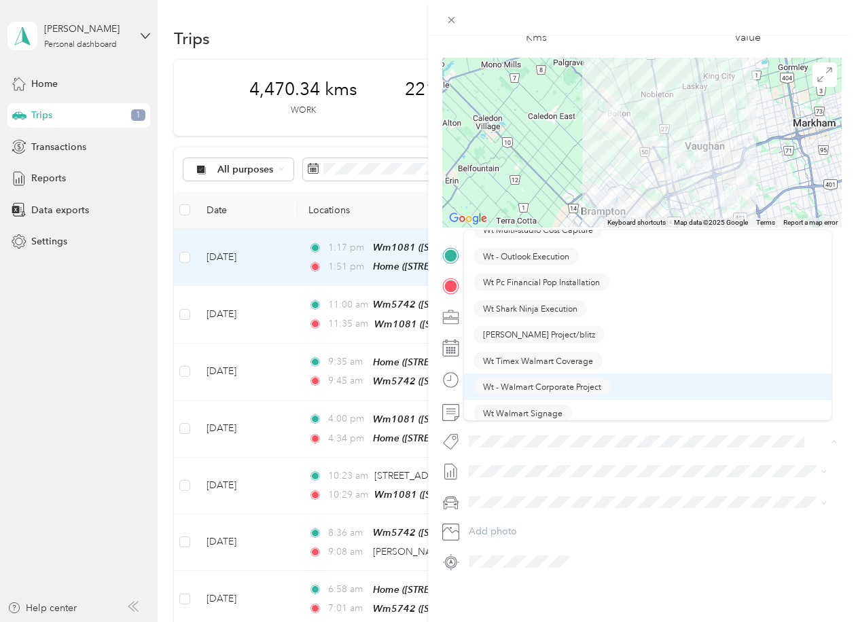
scroll to position [1971, 0]
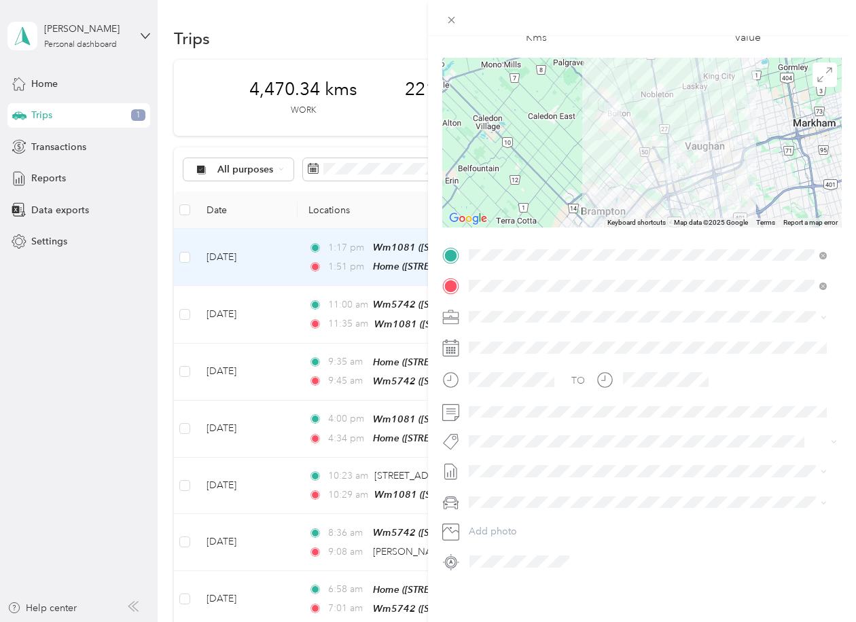
click at [551, 258] on span "Wt Multi-studio Cost Capture" at bounding box center [538, 259] width 110 height 12
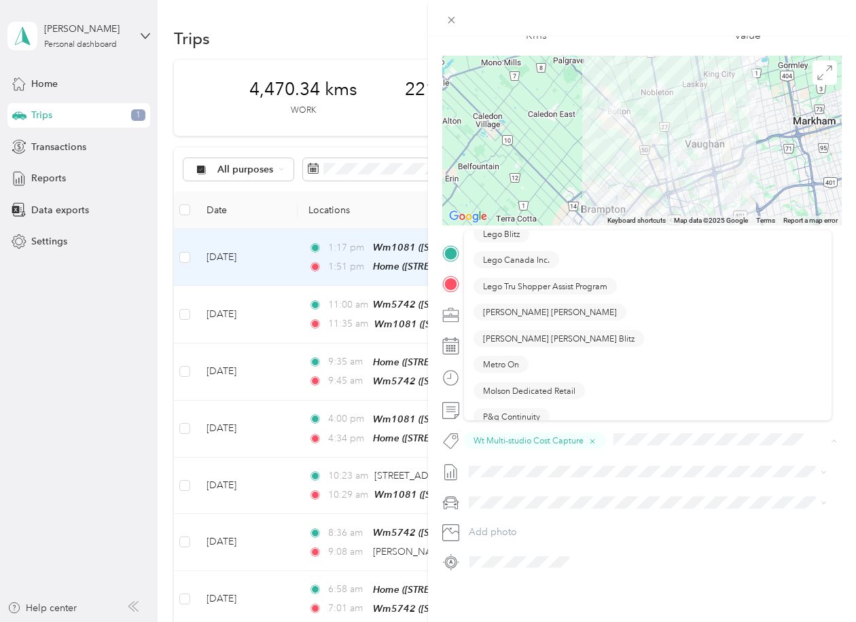
scroll to position [680, 0]
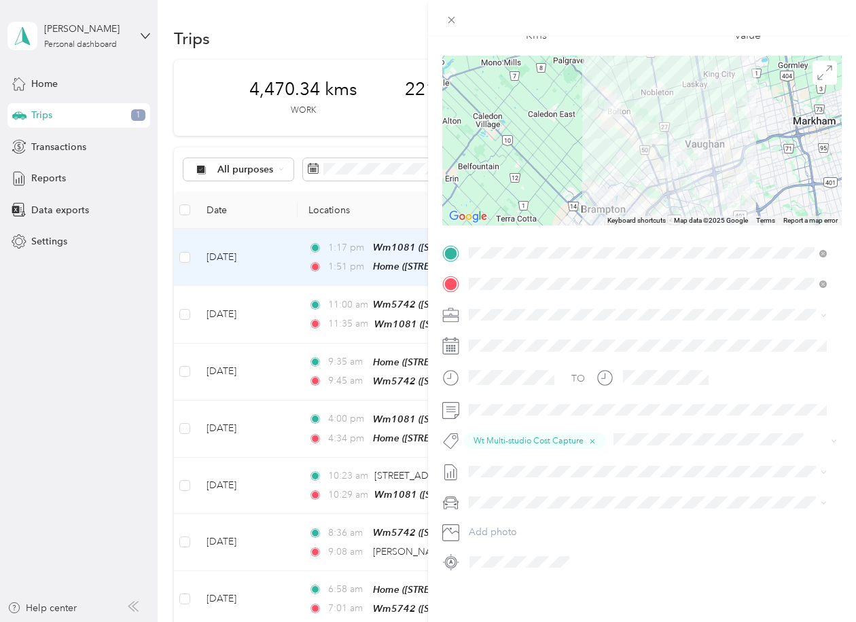
click at [527, 349] on button "P&g Continuity" at bounding box center [512, 348] width 76 height 17
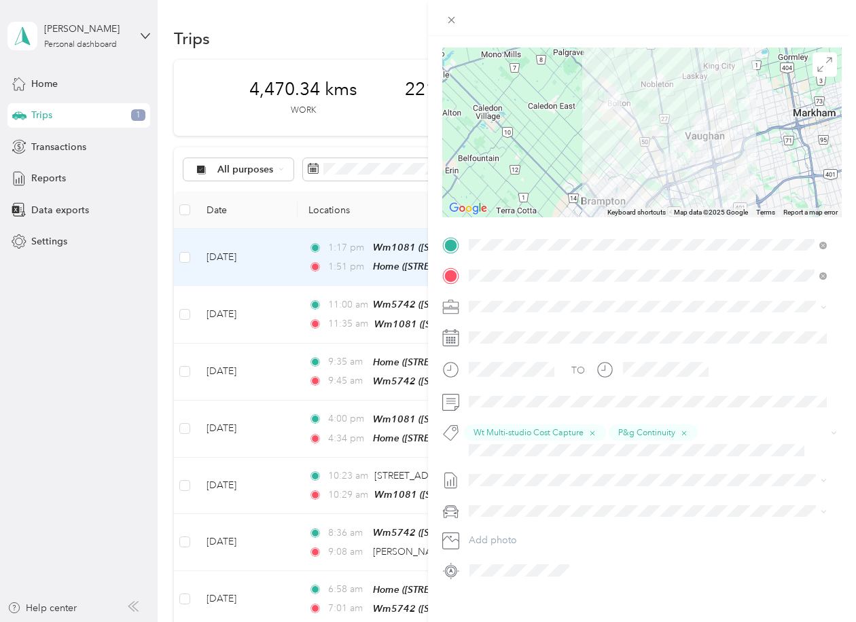
click at [237, 309] on div "Trip details Save This trip cannot be edited because it is either under review,…" at bounding box center [428, 311] width 856 height 622
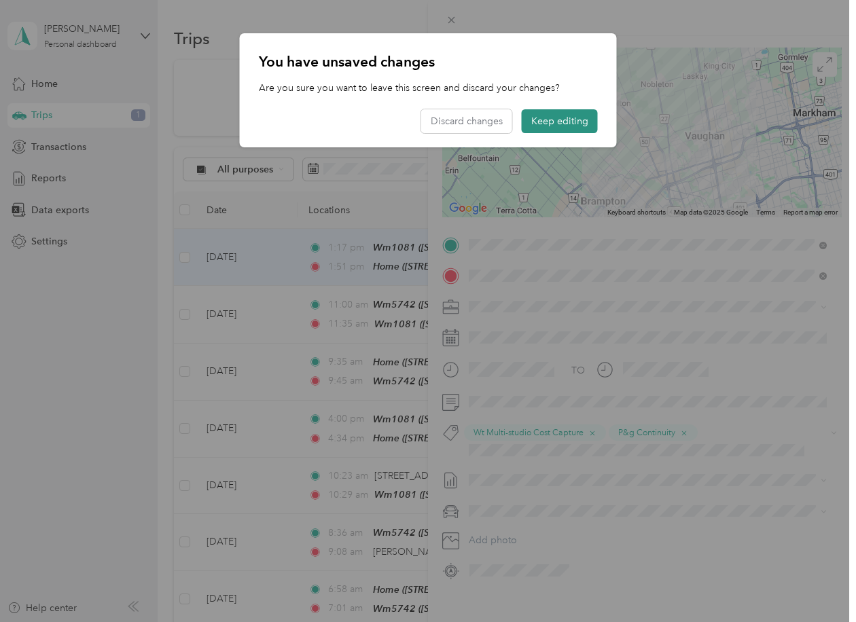
click at [552, 118] on button "Keep editing" at bounding box center [560, 121] width 76 height 24
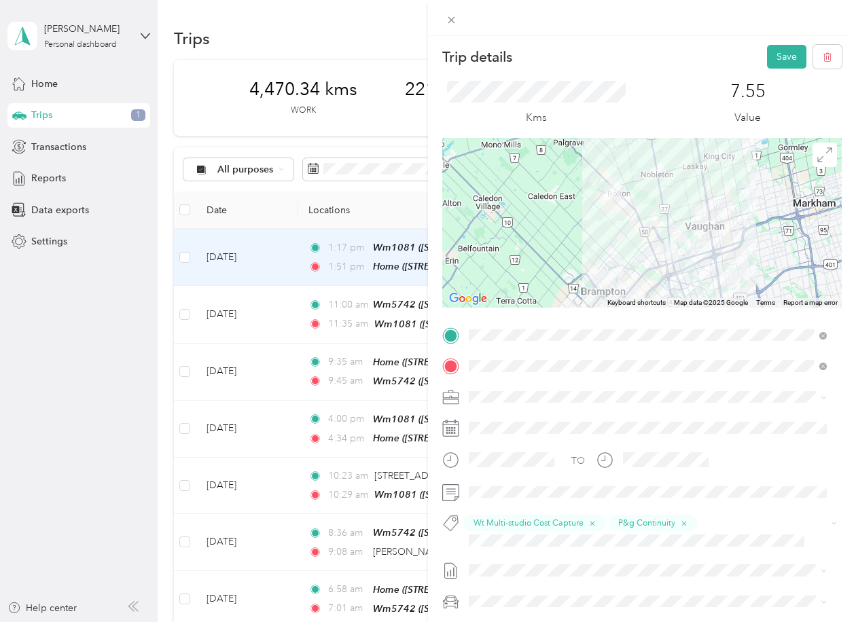
scroll to position [0, 0]
click at [781, 52] on button "Save" at bounding box center [786, 58] width 39 height 24
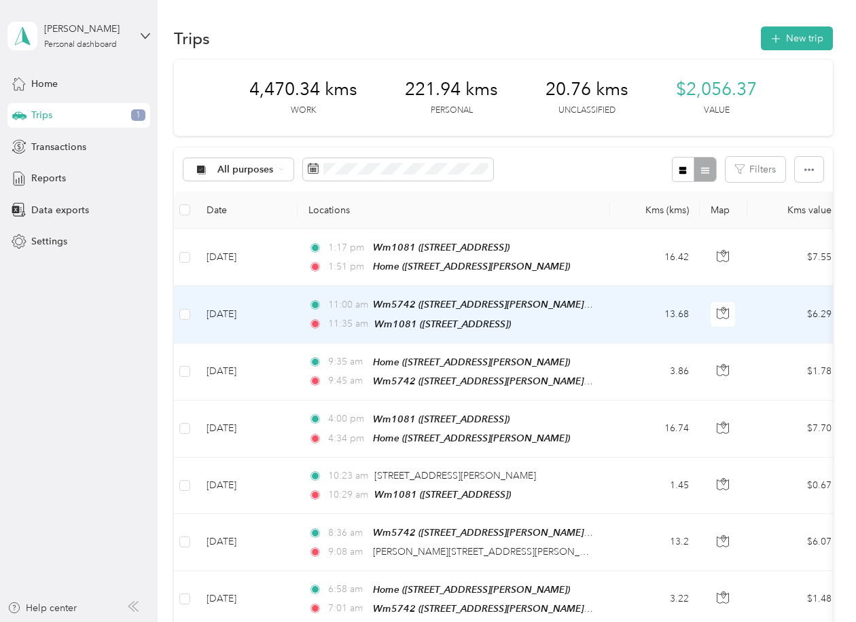
click at [232, 304] on td "[DATE]" at bounding box center [247, 314] width 102 height 57
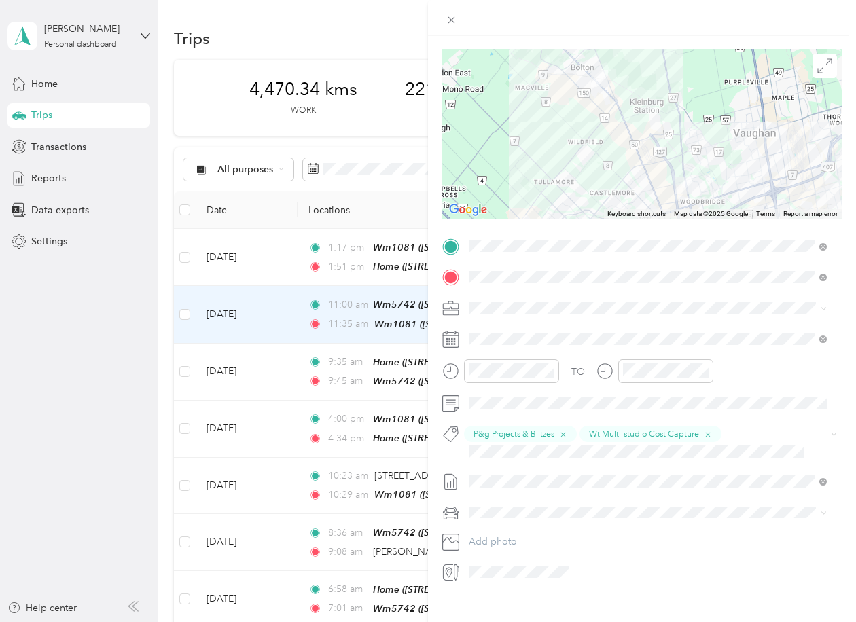
scroll to position [110, 0]
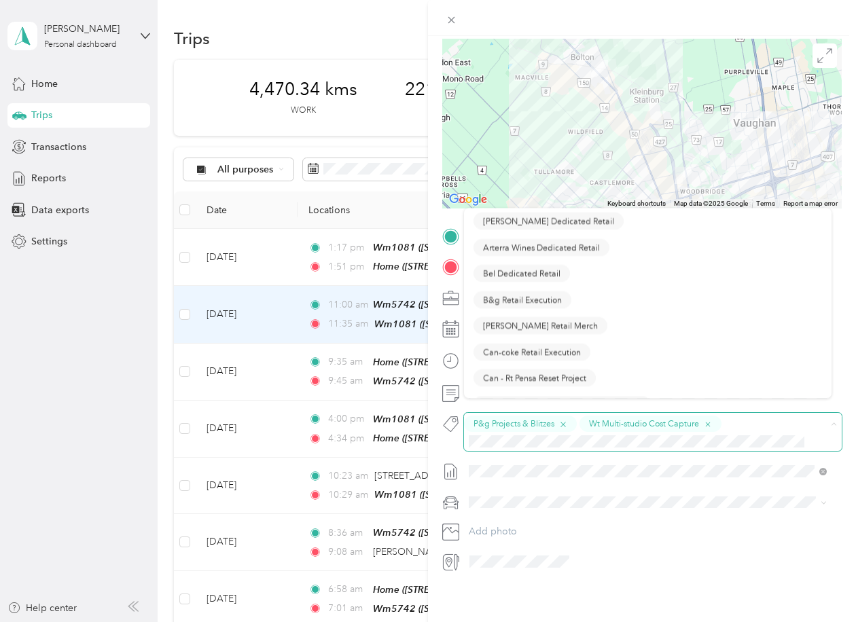
click at [567, 421] on icon "button" at bounding box center [563, 425] width 9 height 9
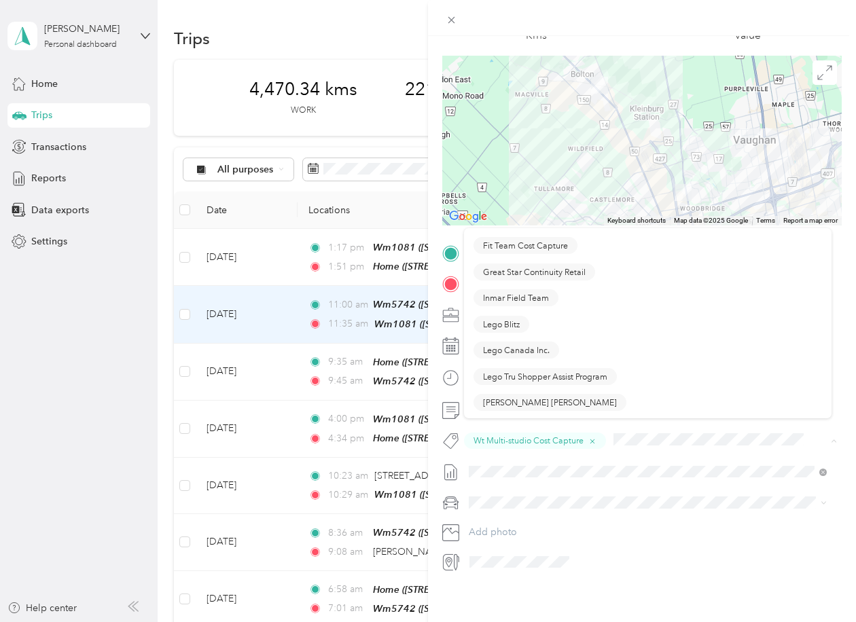
scroll to position [747, 0]
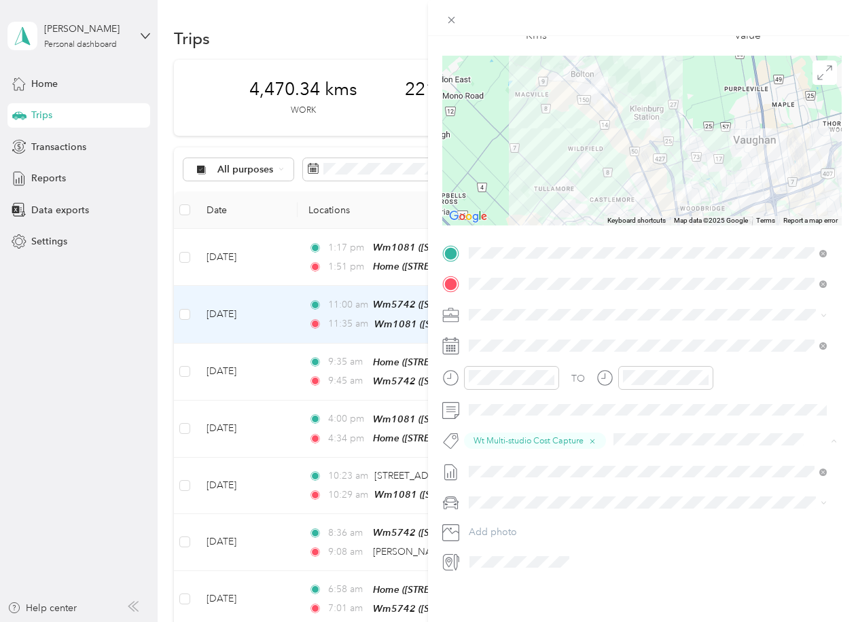
click at [519, 277] on button "P&g Continuity" at bounding box center [512, 278] width 76 height 17
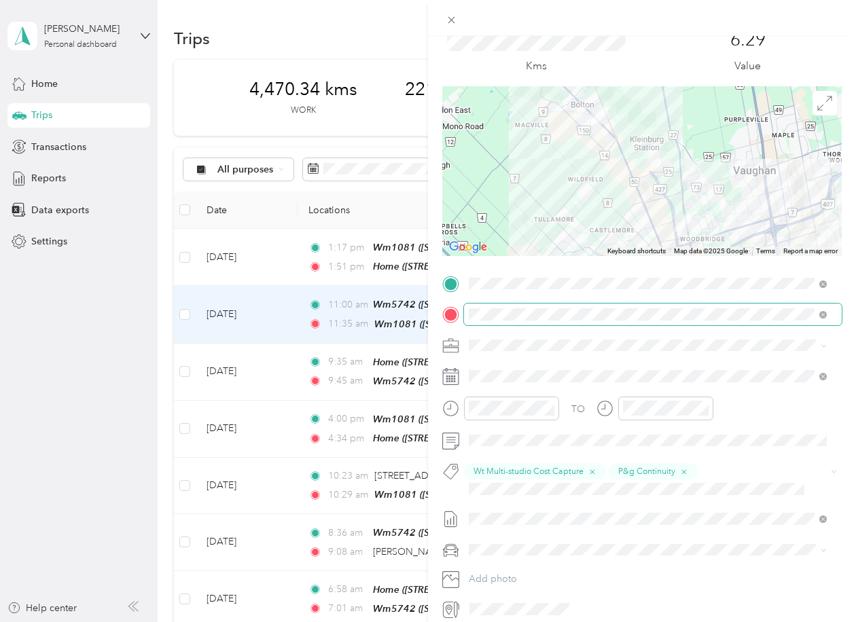
scroll to position [0, 0]
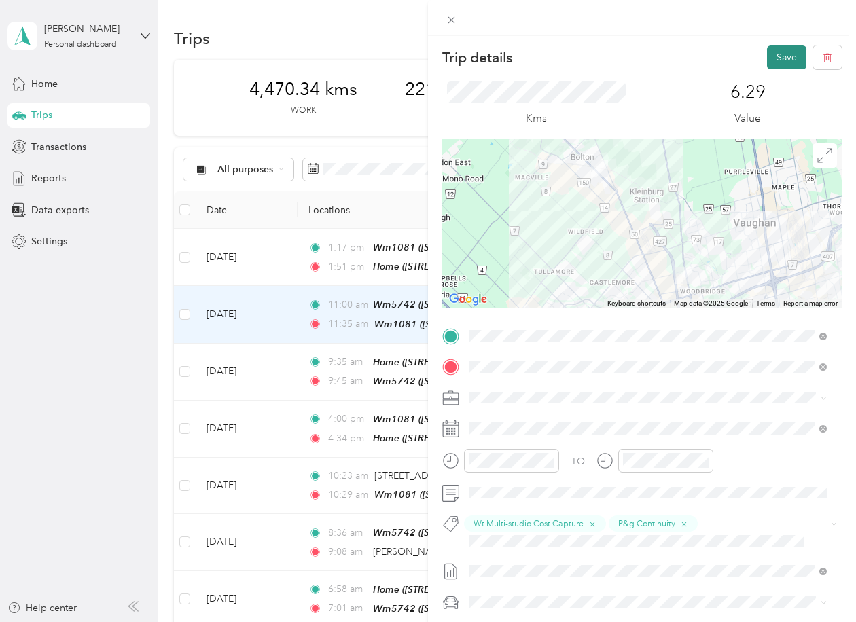
click at [778, 59] on button "Save" at bounding box center [786, 58] width 39 height 24
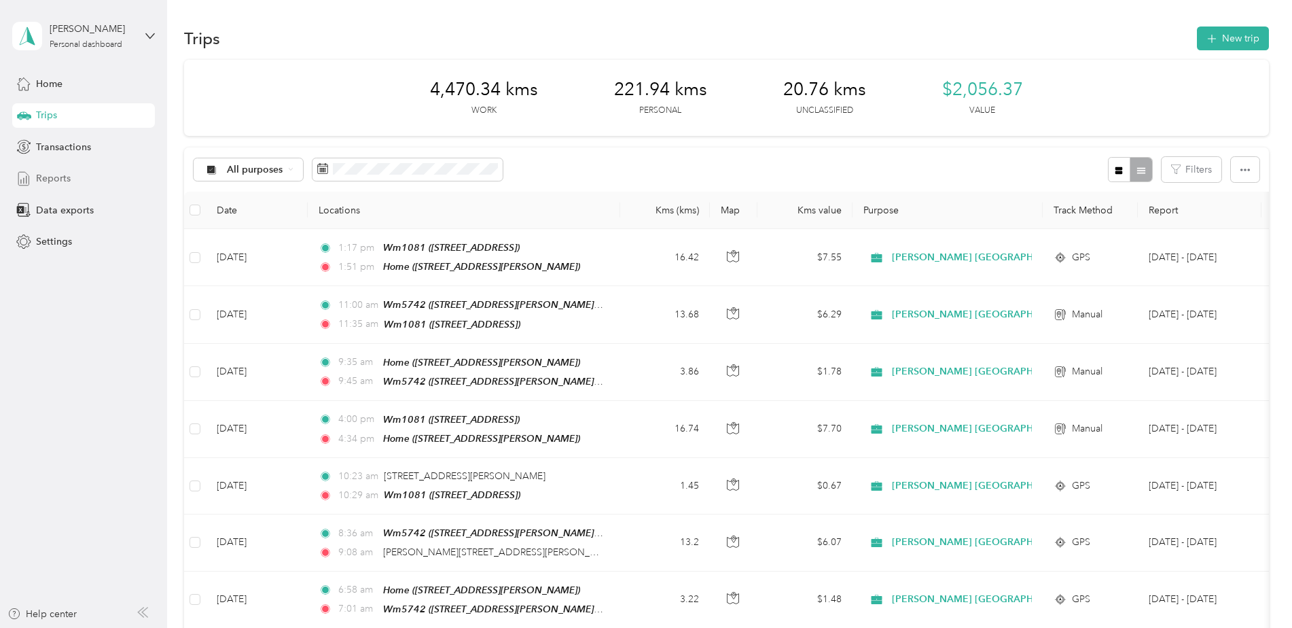
click at [49, 175] on span "Reports" at bounding box center [53, 178] width 35 height 14
